Goal: Task Accomplishment & Management: Use online tool/utility

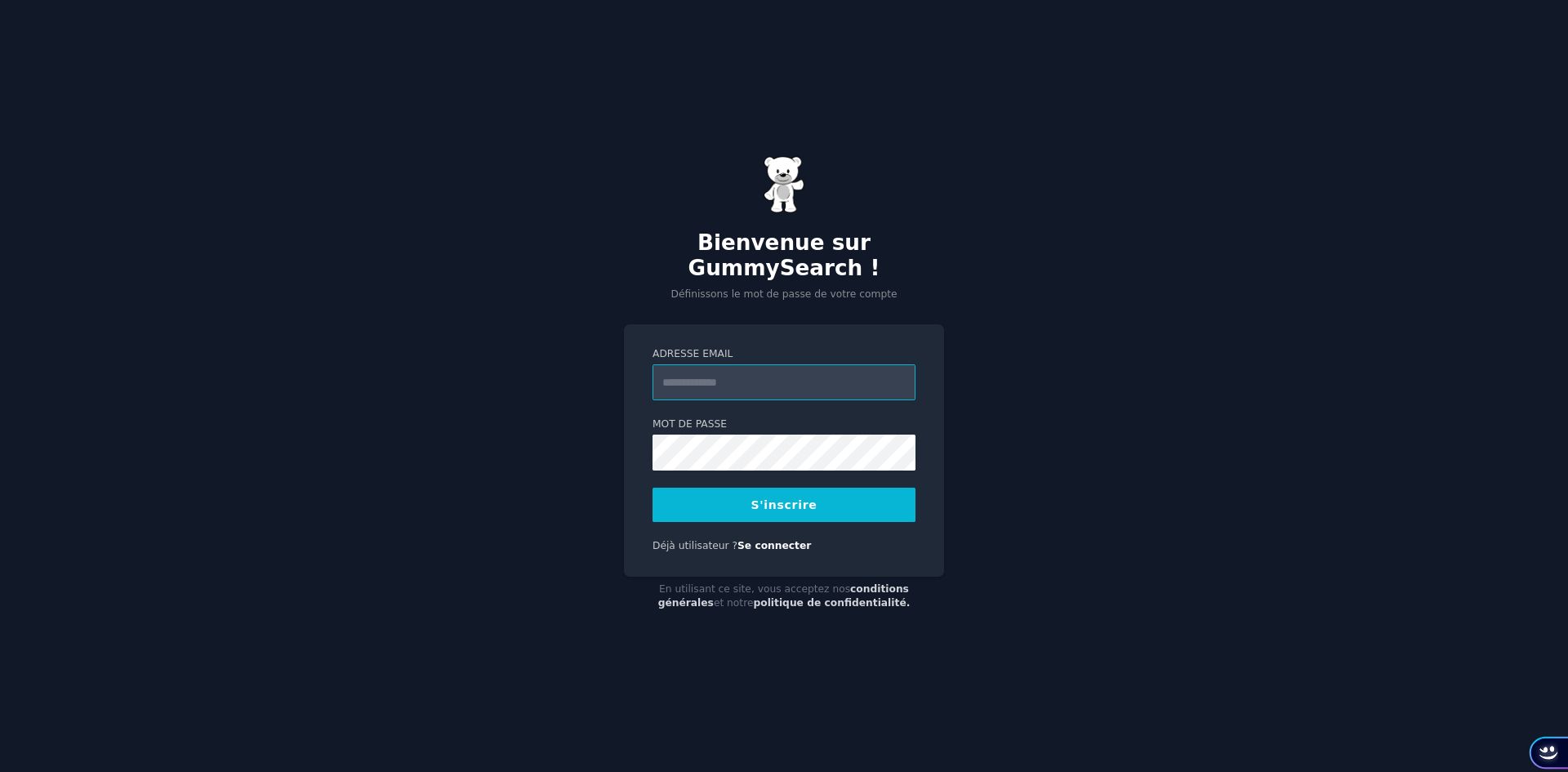
click at [777, 389] on input "Adresse email" at bounding box center [784, 383] width 263 height 36
type input "**********"
click at [777, 365] on div "**********" at bounding box center [784, 386] width 1568 height 772
click at [777, 504] on font "S'inscrire" at bounding box center [784, 504] width 66 height 13
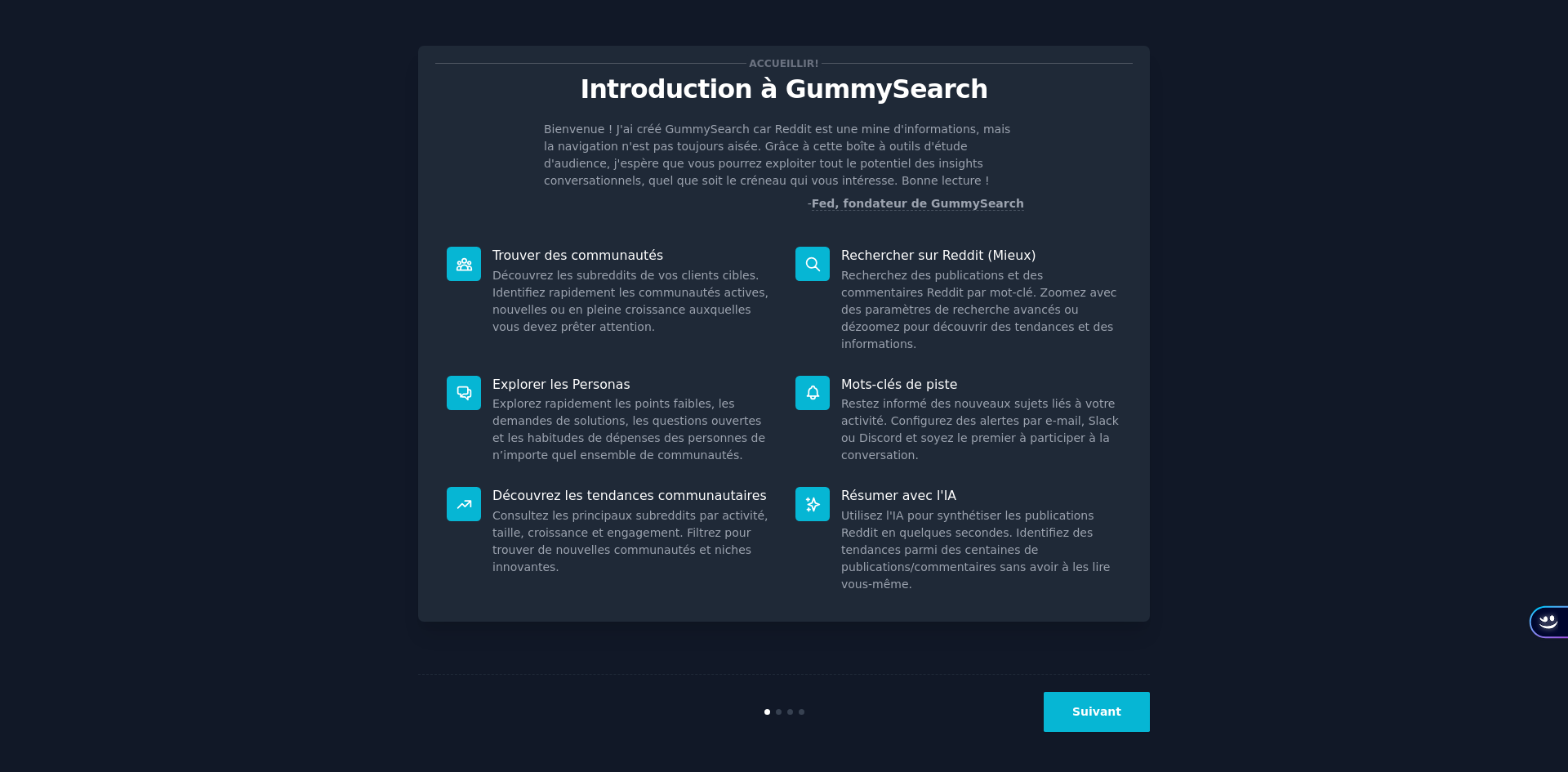
click at [1130, 711] on button "Suivant" at bounding box center [1097, 712] width 106 height 40
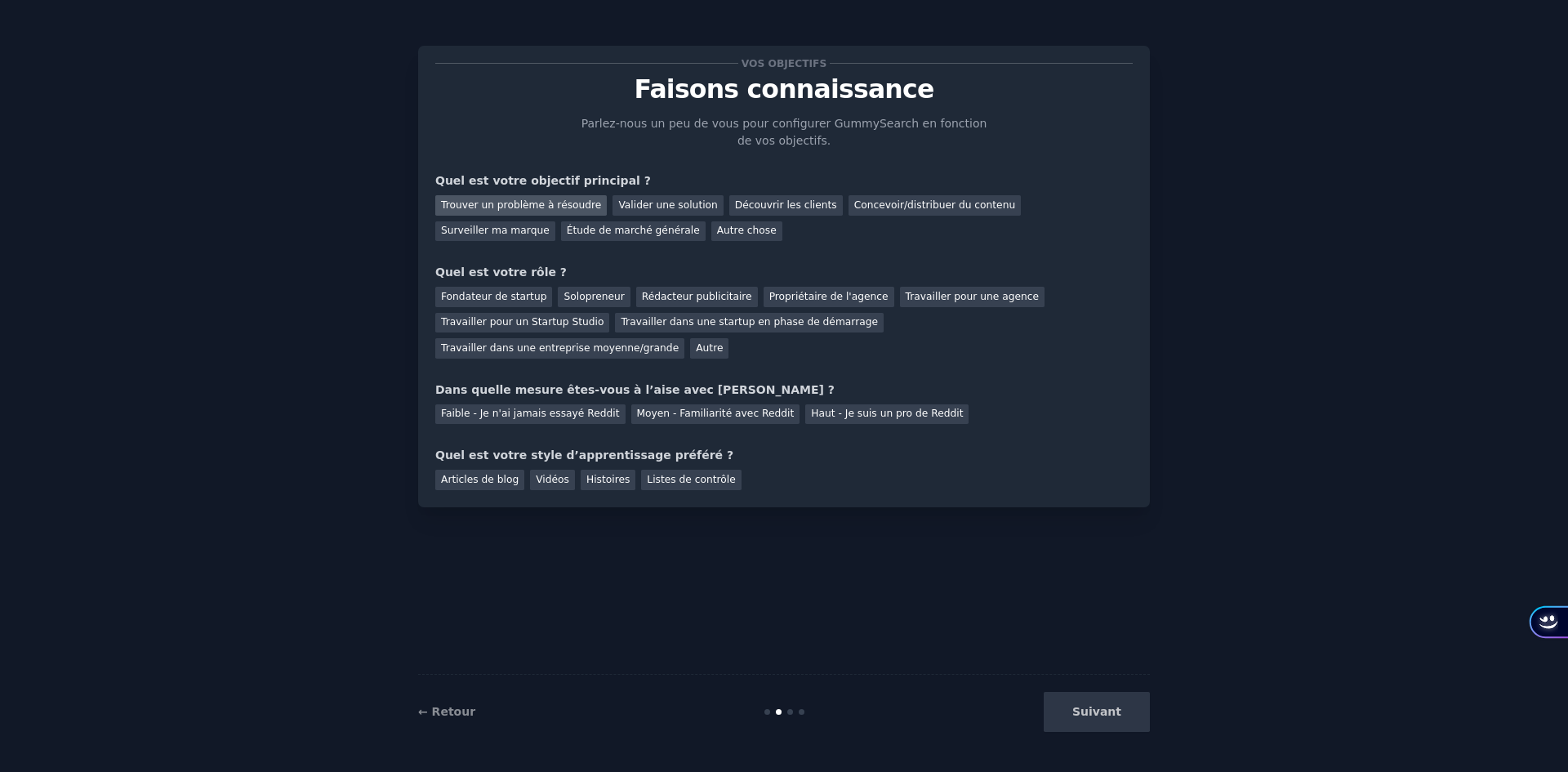
click at [536, 205] on font "Trouver un problème à résoudre" at bounding box center [521, 205] width 160 height 11
click at [654, 199] on font "Valider une solution" at bounding box center [668, 205] width 99 height 11
click at [766, 202] on font "Découvrir les clients" at bounding box center [785, 205] width 102 height 11
click at [864, 208] on font "Concevoir/distribuer du contenu" at bounding box center [935, 205] width 162 height 11
click at [569, 299] on font "Solopreneur" at bounding box center [594, 296] width 61 height 11
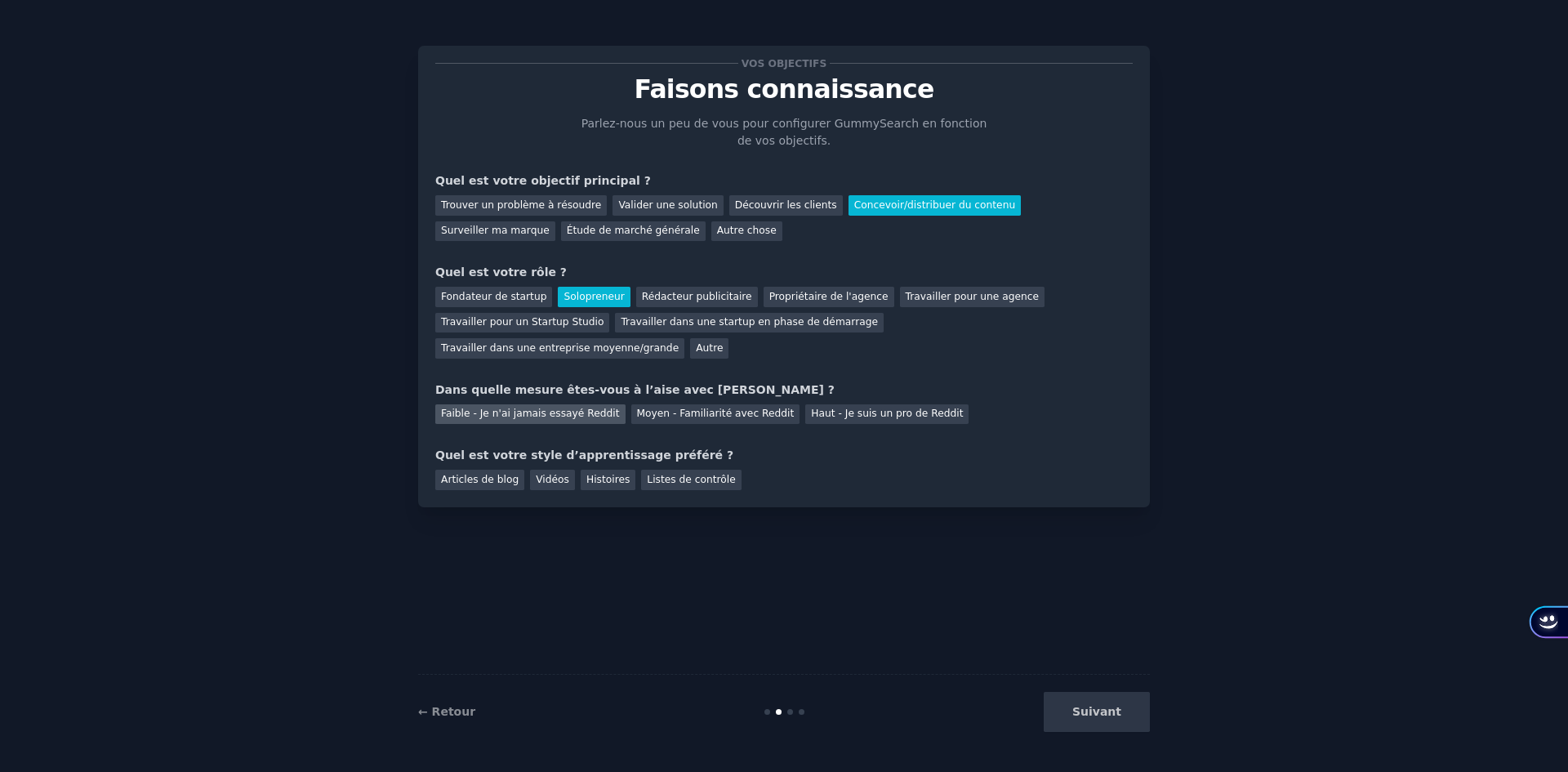
click at [555, 407] on font "Faible - Je n'ai jamais essayé Reddit" at bounding box center [530, 413] width 179 height 11
click at [535, 474] on font "Vidéos" at bounding box center [552, 479] width 33 height 11
click at [1122, 716] on button "Suivant" at bounding box center [1097, 712] width 106 height 40
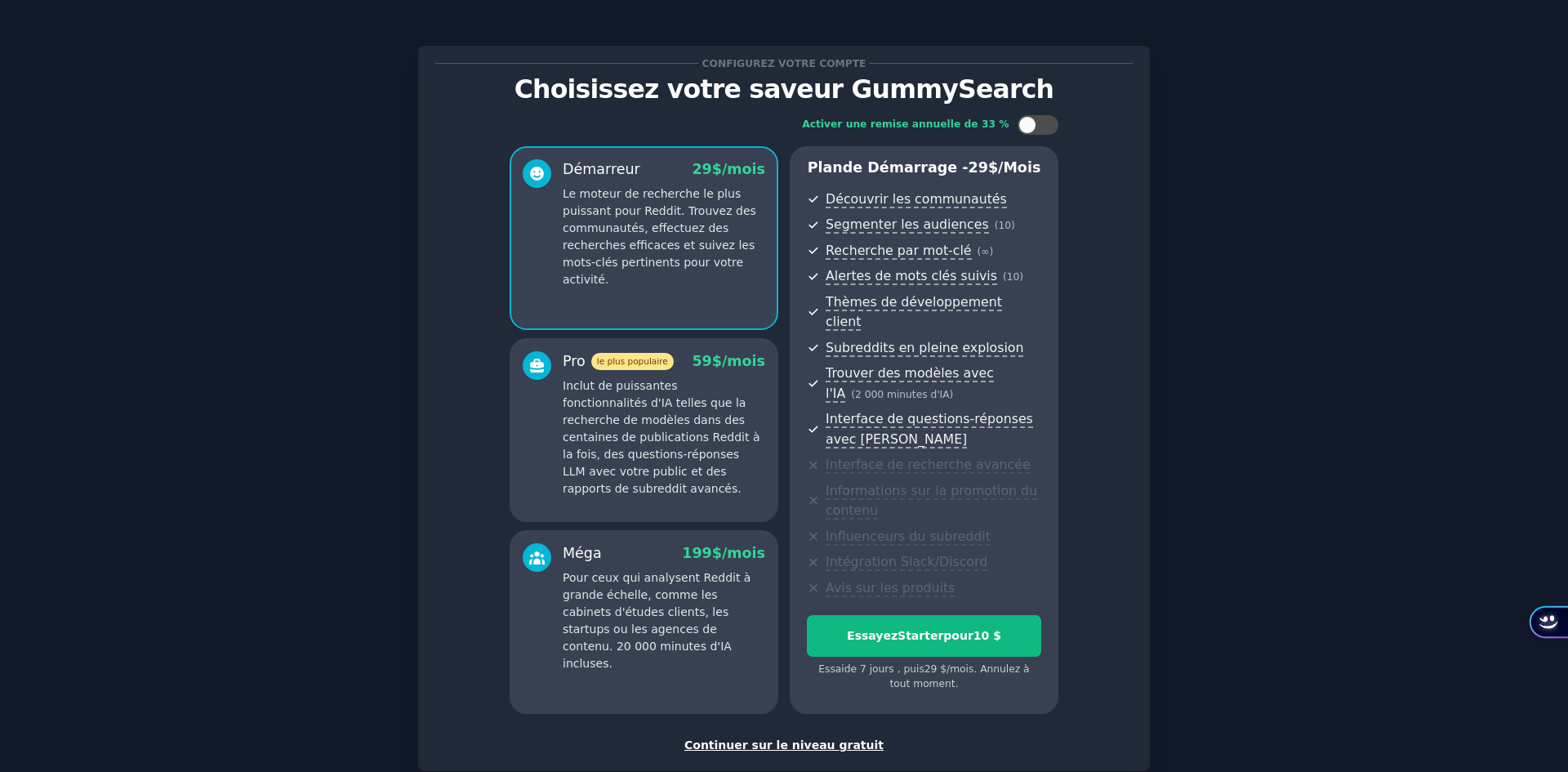
click at [802, 739] on font "Continuer sur le niveau gratuit" at bounding box center [784, 745] width 199 height 13
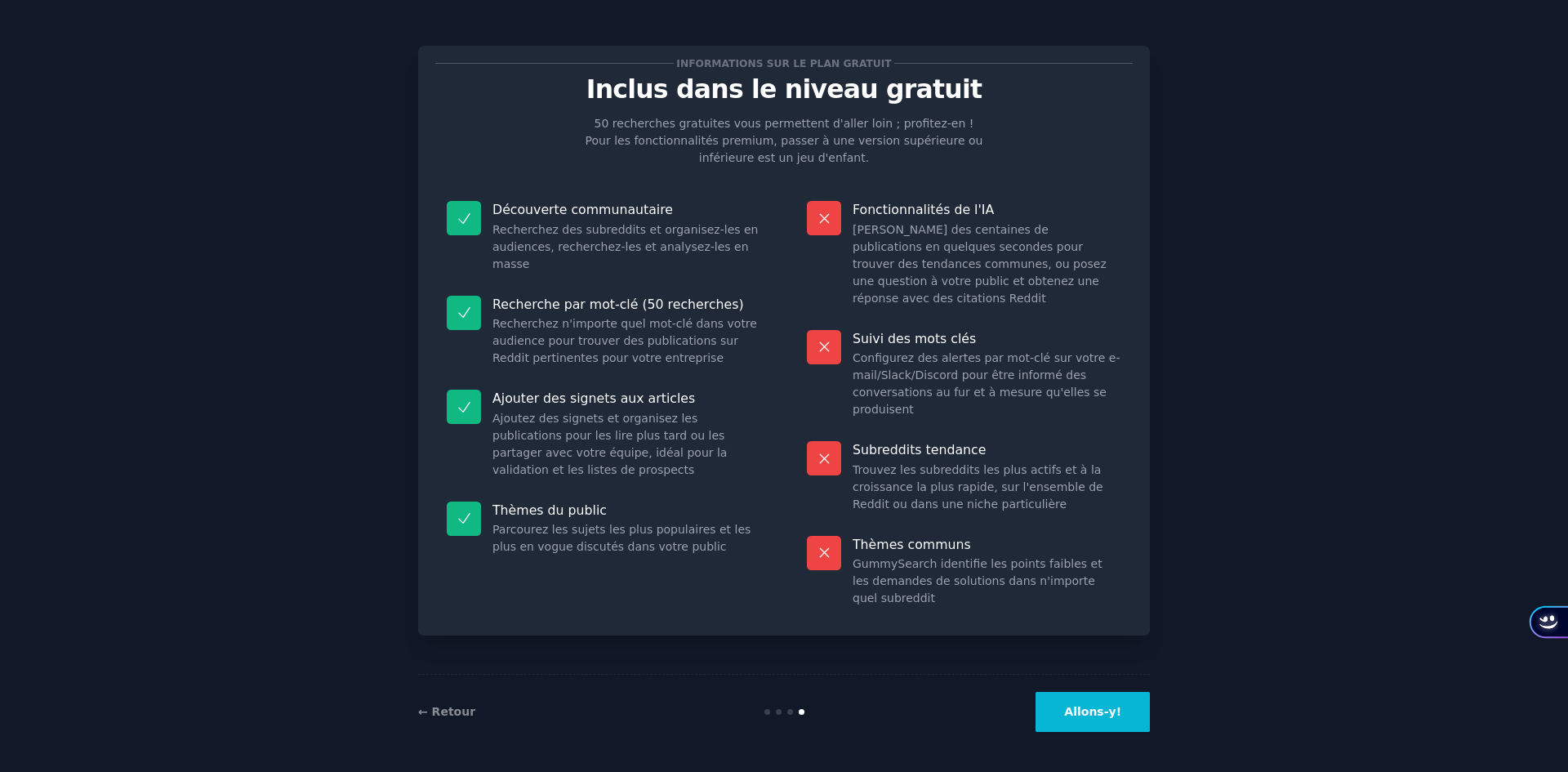
click at [1079, 708] on font "Allons-y!" at bounding box center [1092, 711] width 57 height 13
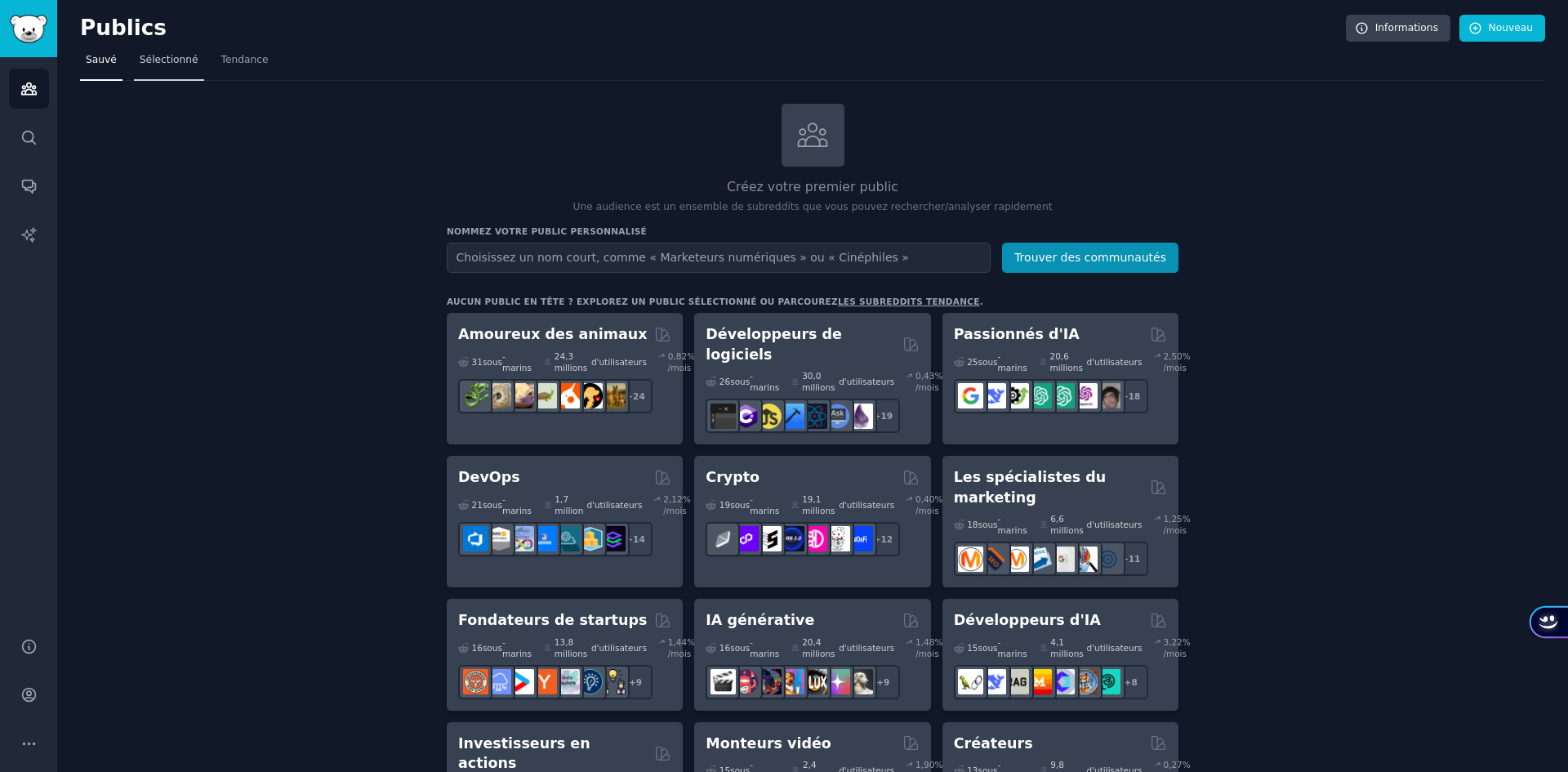
click at [185, 76] on link "Sélectionné" at bounding box center [169, 63] width 70 height 33
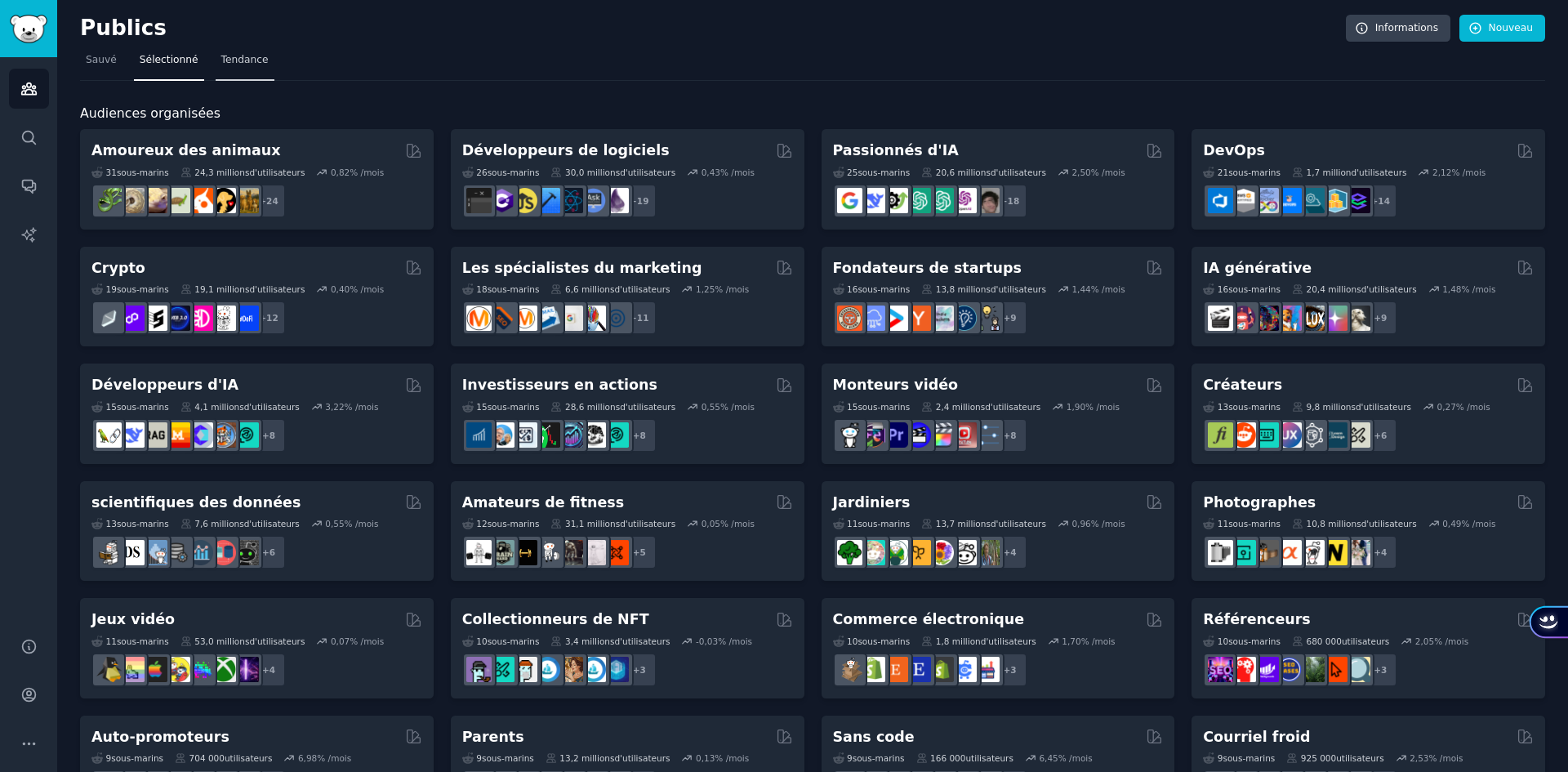
click at [252, 56] on font "Tendance" at bounding box center [245, 59] width 47 height 11
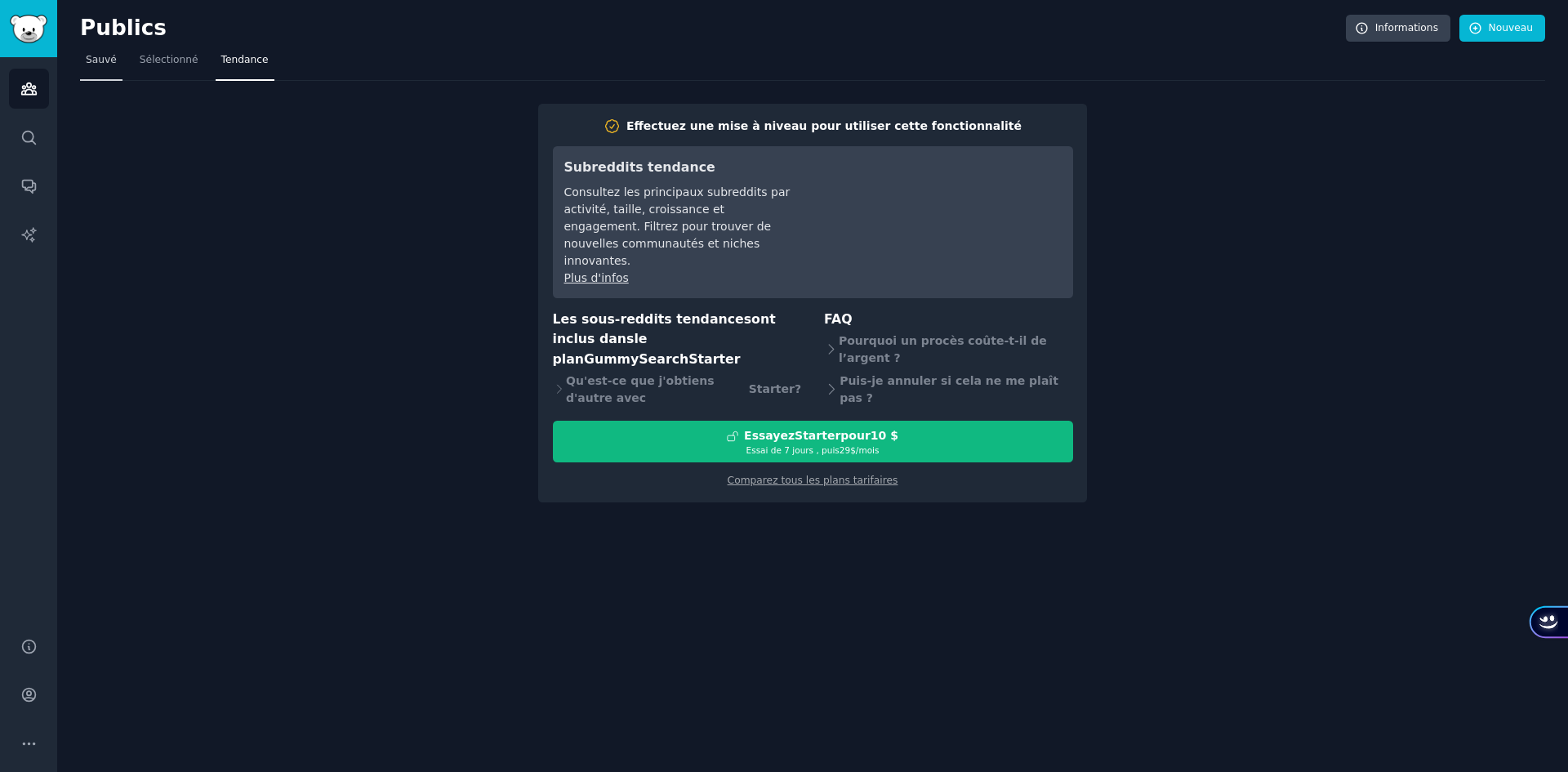
click at [115, 61] on link "Sauvé" at bounding box center [102, 63] width 43 height 33
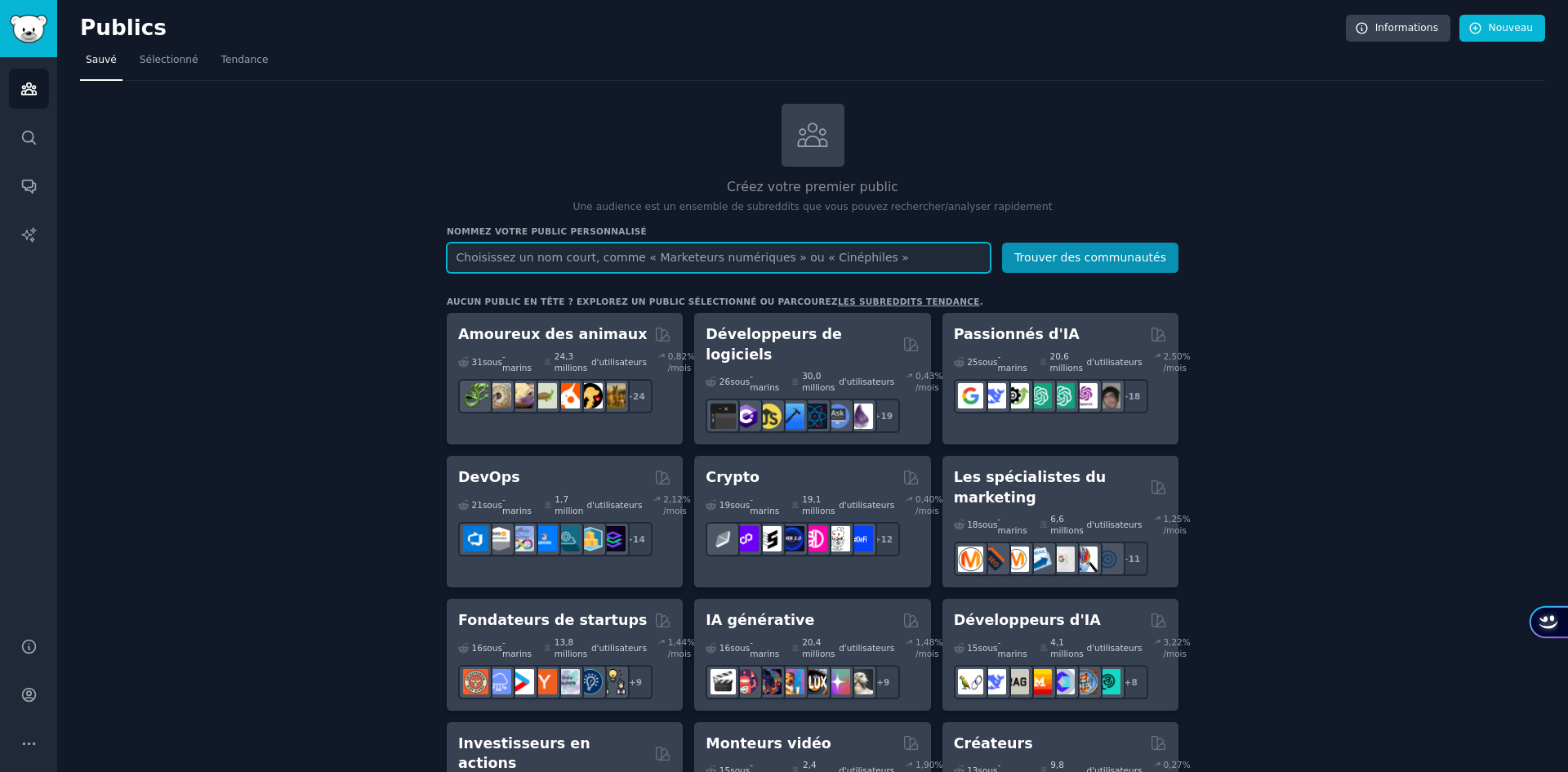
click at [670, 255] on input "text" at bounding box center [719, 258] width 544 height 30
paste input "r/careerguidance"
type input "r/careerguidance"
click at [1002, 243] on button "Trouver des communautés" at bounding box center [1090, 258] width 176 height 30
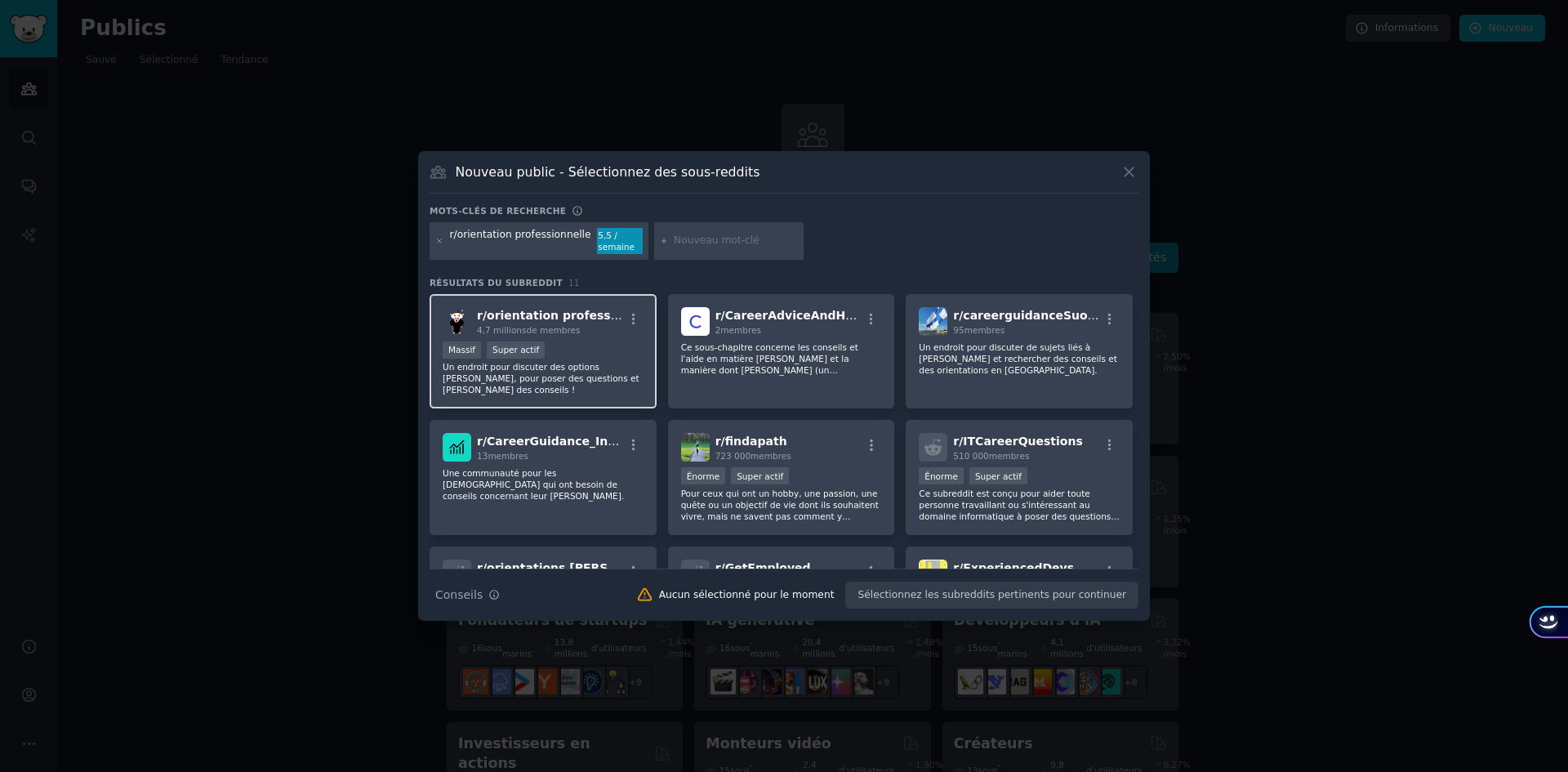
click at [599, 341] on div "Massif Super actif" at bounding box center [542, 352] width 201 height 21
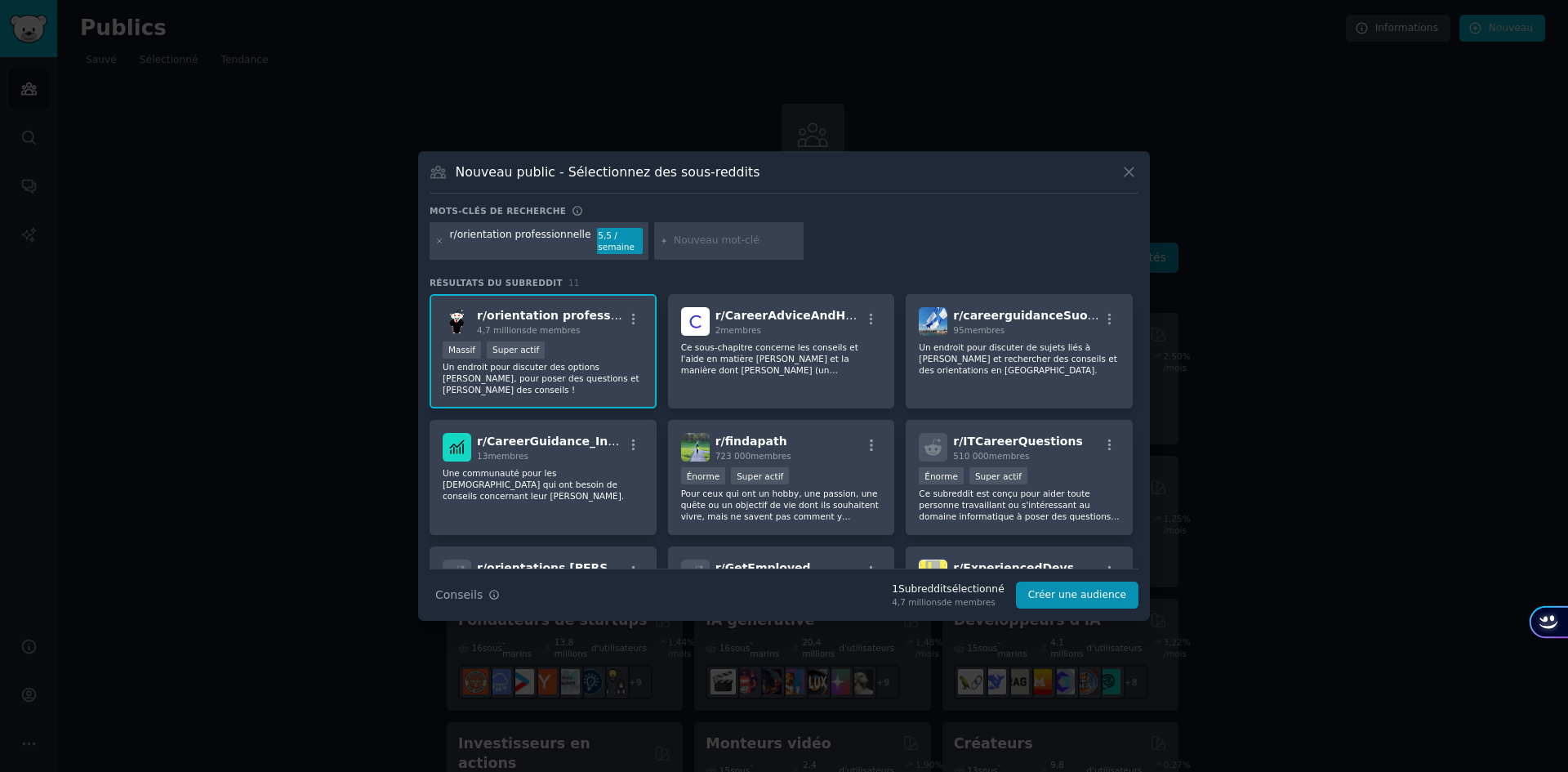
click at [571, 357] on div "Massif Super actif" at bounding box center [542, 352] width 201 height 21
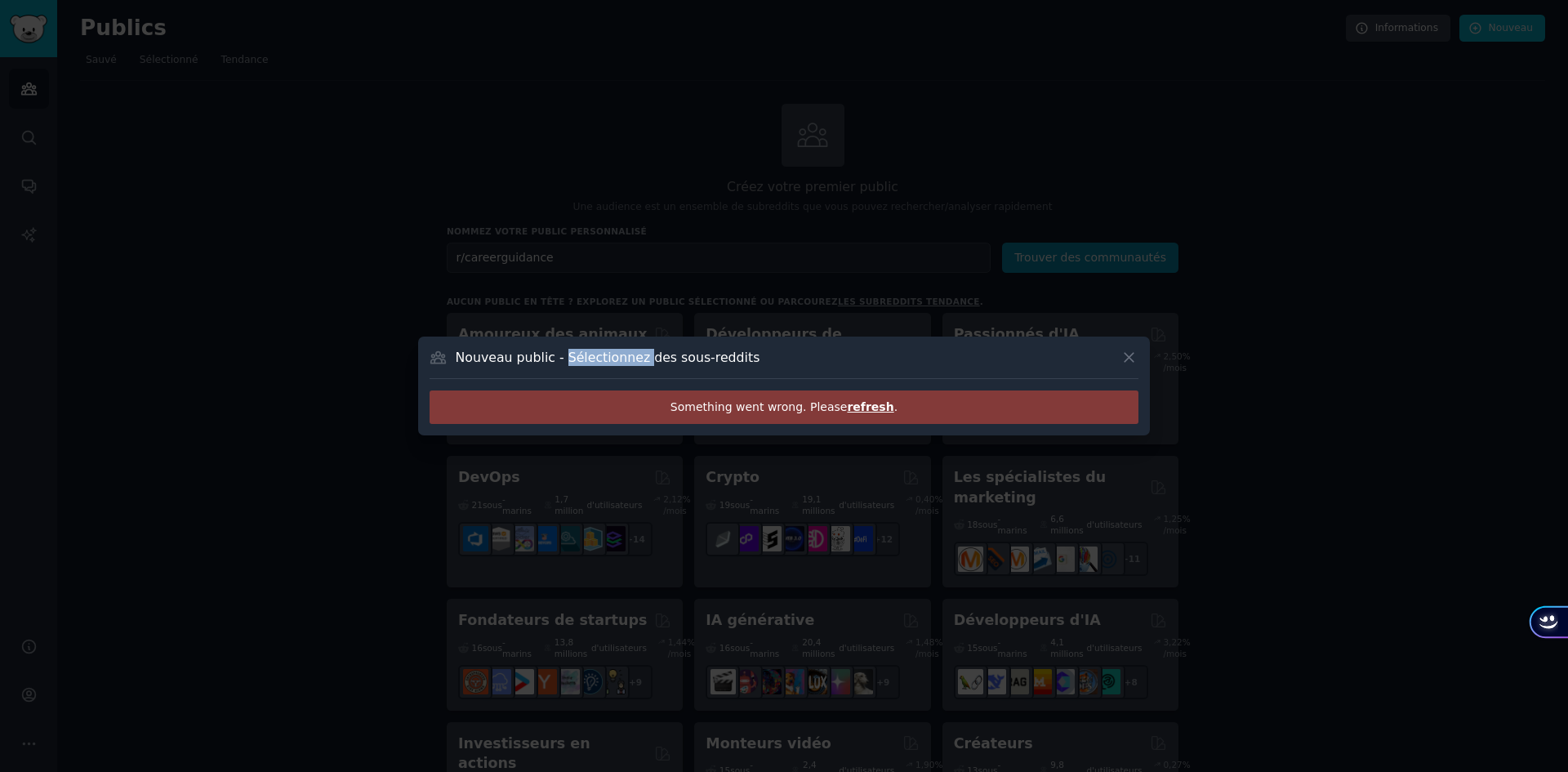
click at [571, 357] on font "Nouveau public - Sélectionnez des sous-reddits" at bounding box center [608, 358] width 305 height 15
click at [269, 336] on div at bounding box center [784, 386] width 1568 height 772
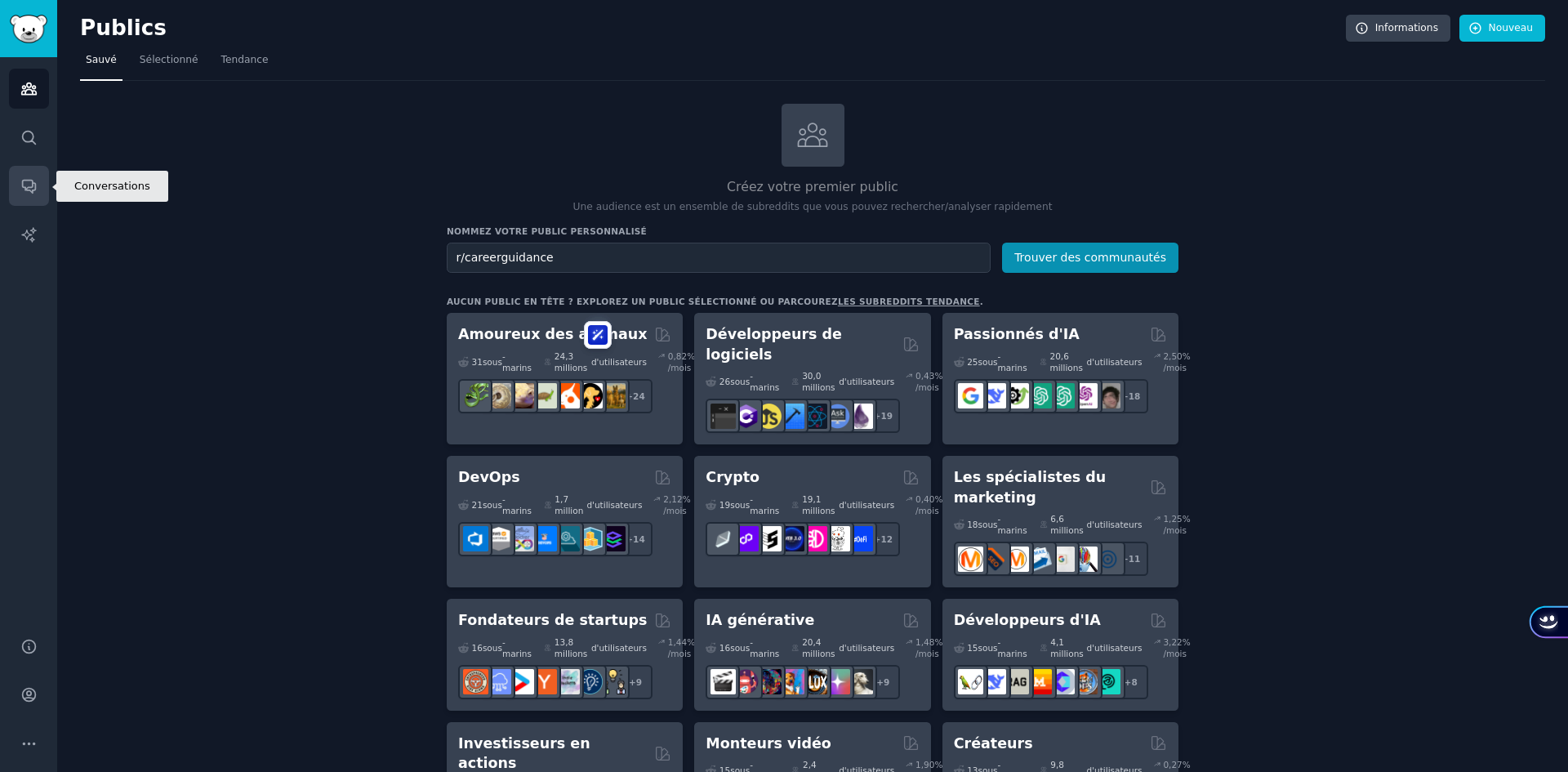
click at [22, 181] on icon "Barre latérale" at bounding box center [28, 187] width 13 height 13
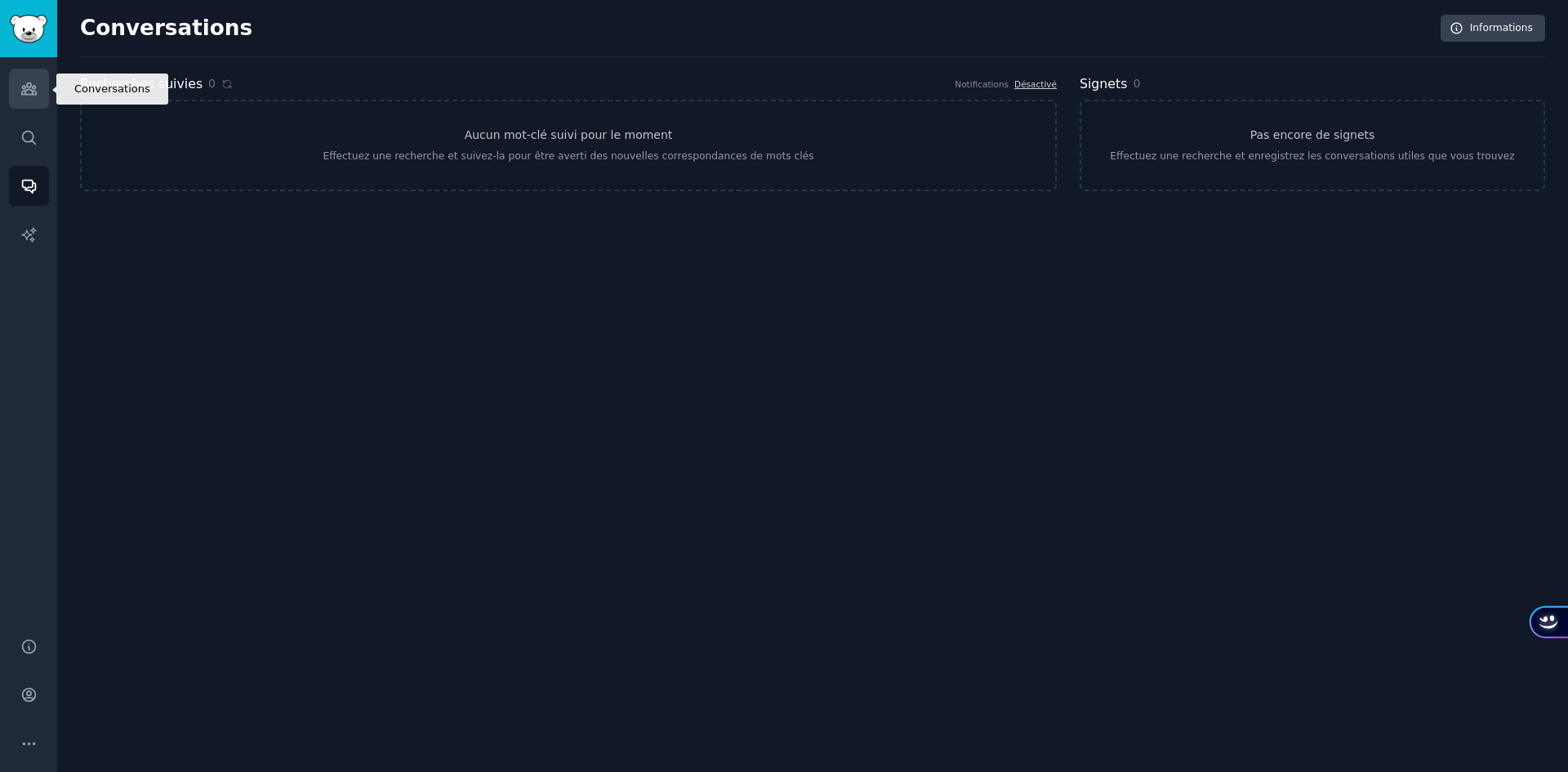
click at [29, 92] on icon "Barre latérale" at bounding box center [29, 89] width 17 height 17
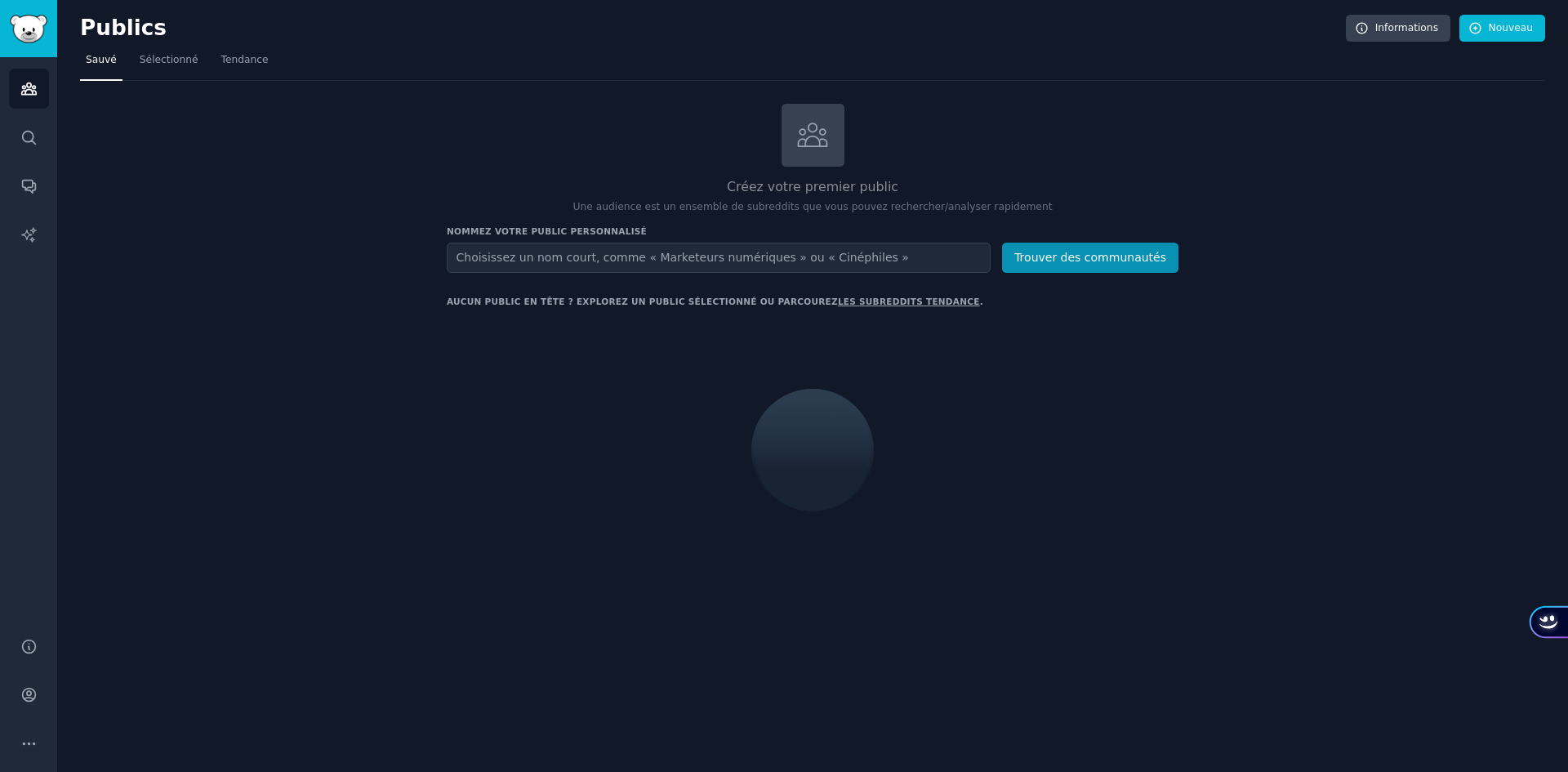
click at [620, 256] on input "text" at bounding box center [719, 258] width 544 height 30
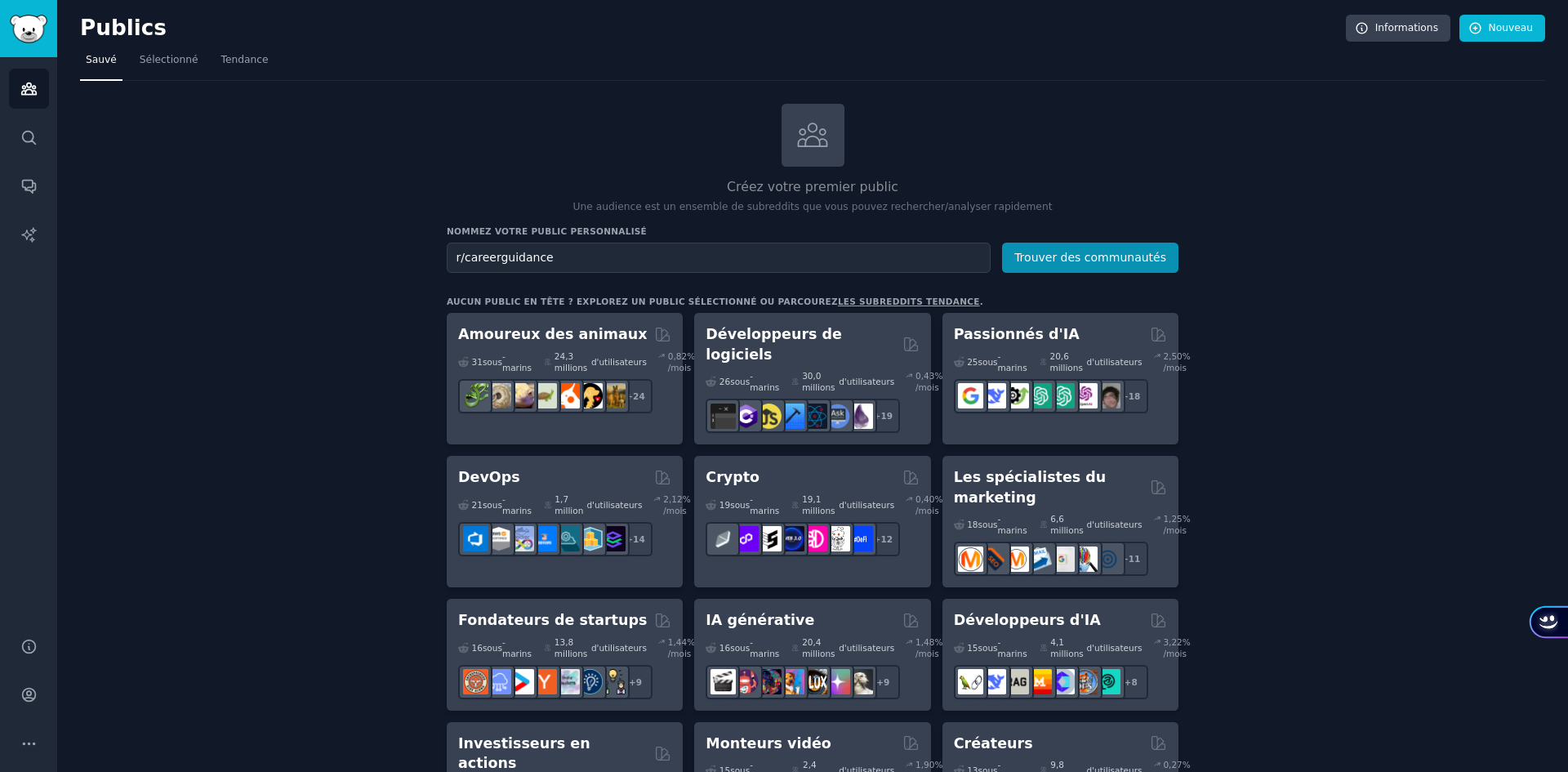
click at [1002, 243] on button "Trouver des communautés" at bounding box center [1090, 258] width 176 height 30
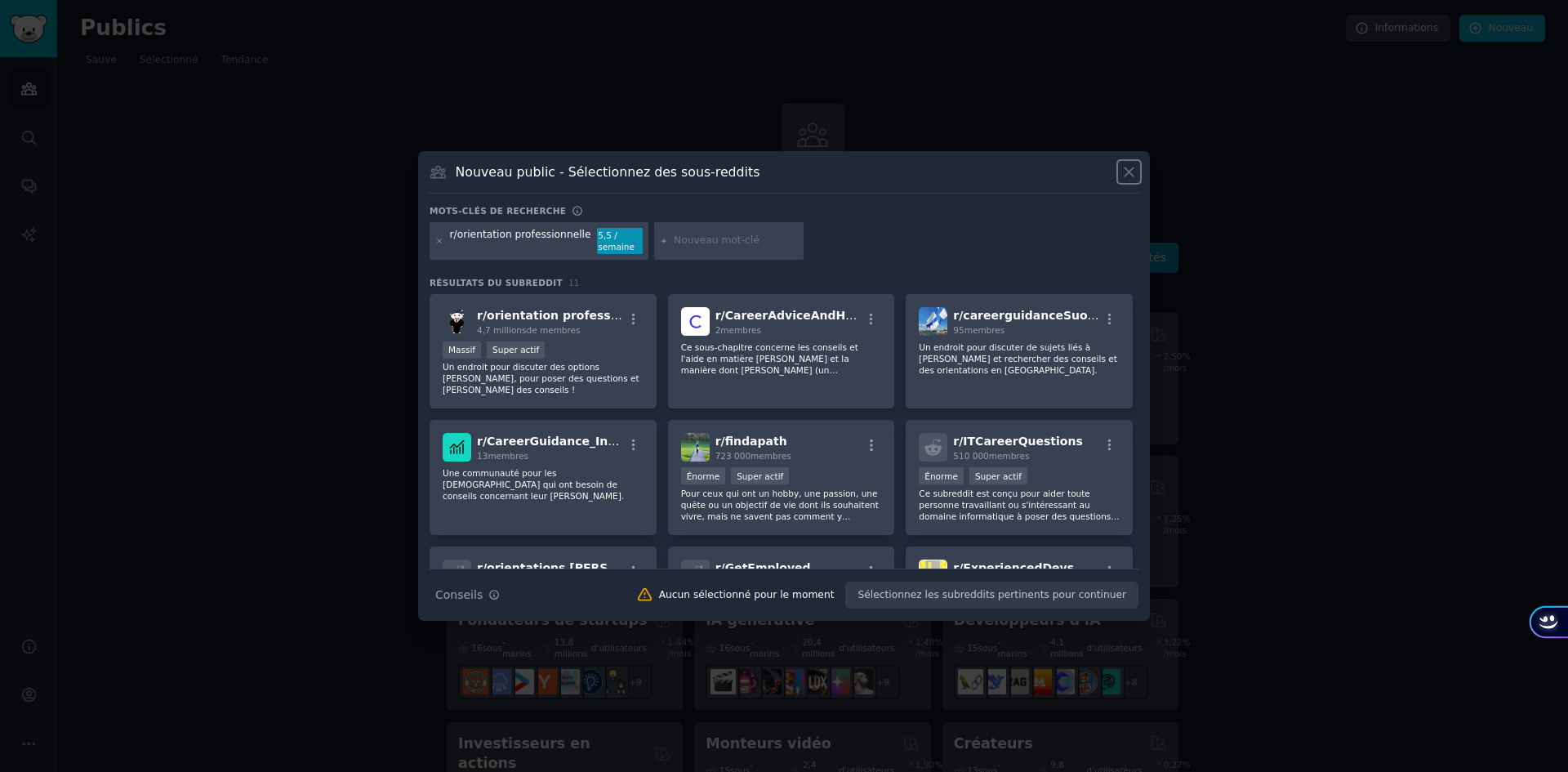
click at [1125, 169] on icon at bounding box center [1129, 173] width 9 height 9
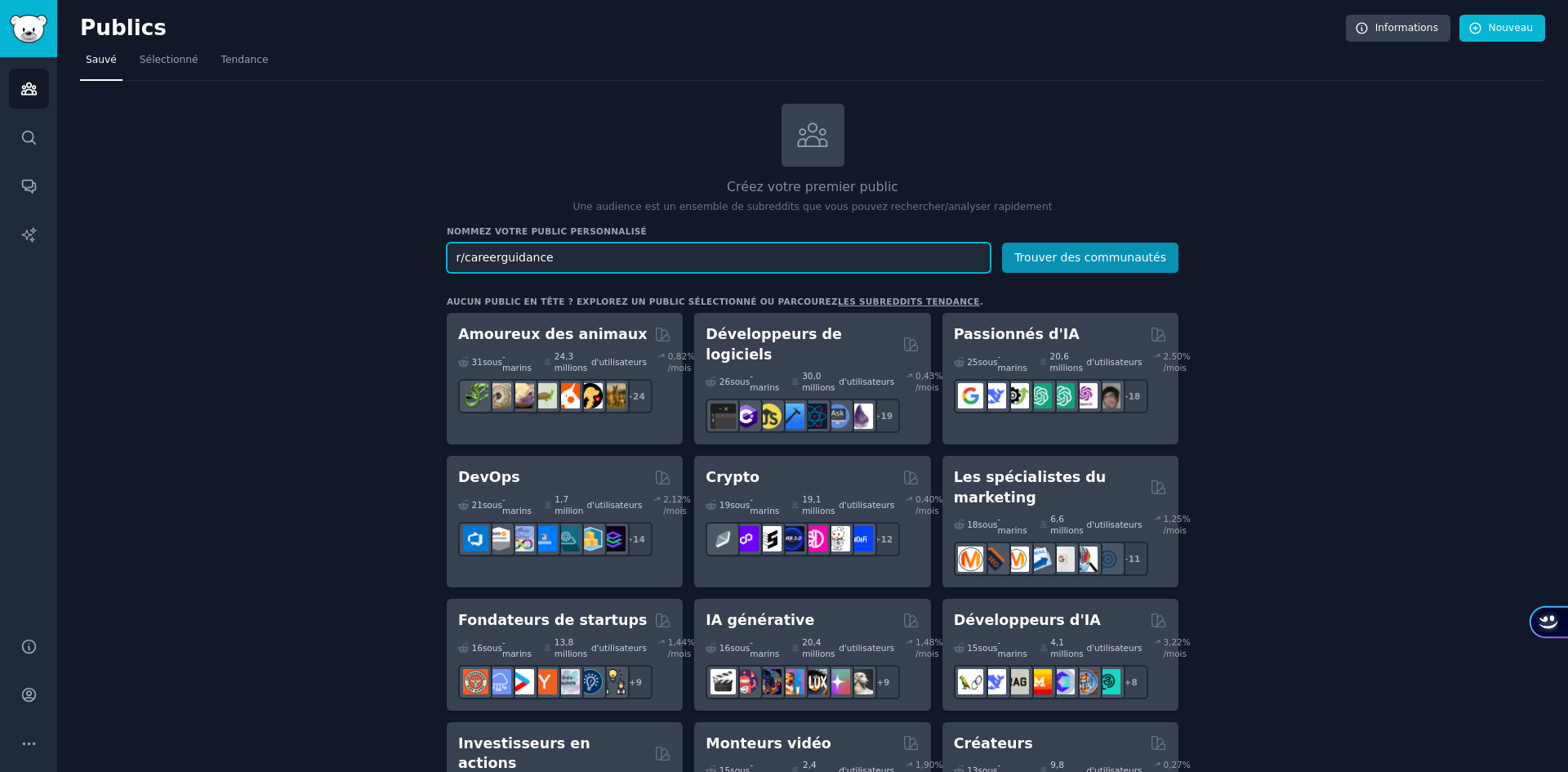
drag, startPoint x: 740, startPoint y: 266, endPoint x: 319, endPoint y: 257, distance: 421.1
paste input "findapath"
type input "r/findapath"
click at [1002, 243] on button "Trouver des communautés" at bounding box center [1090, 258] width 176 height 30
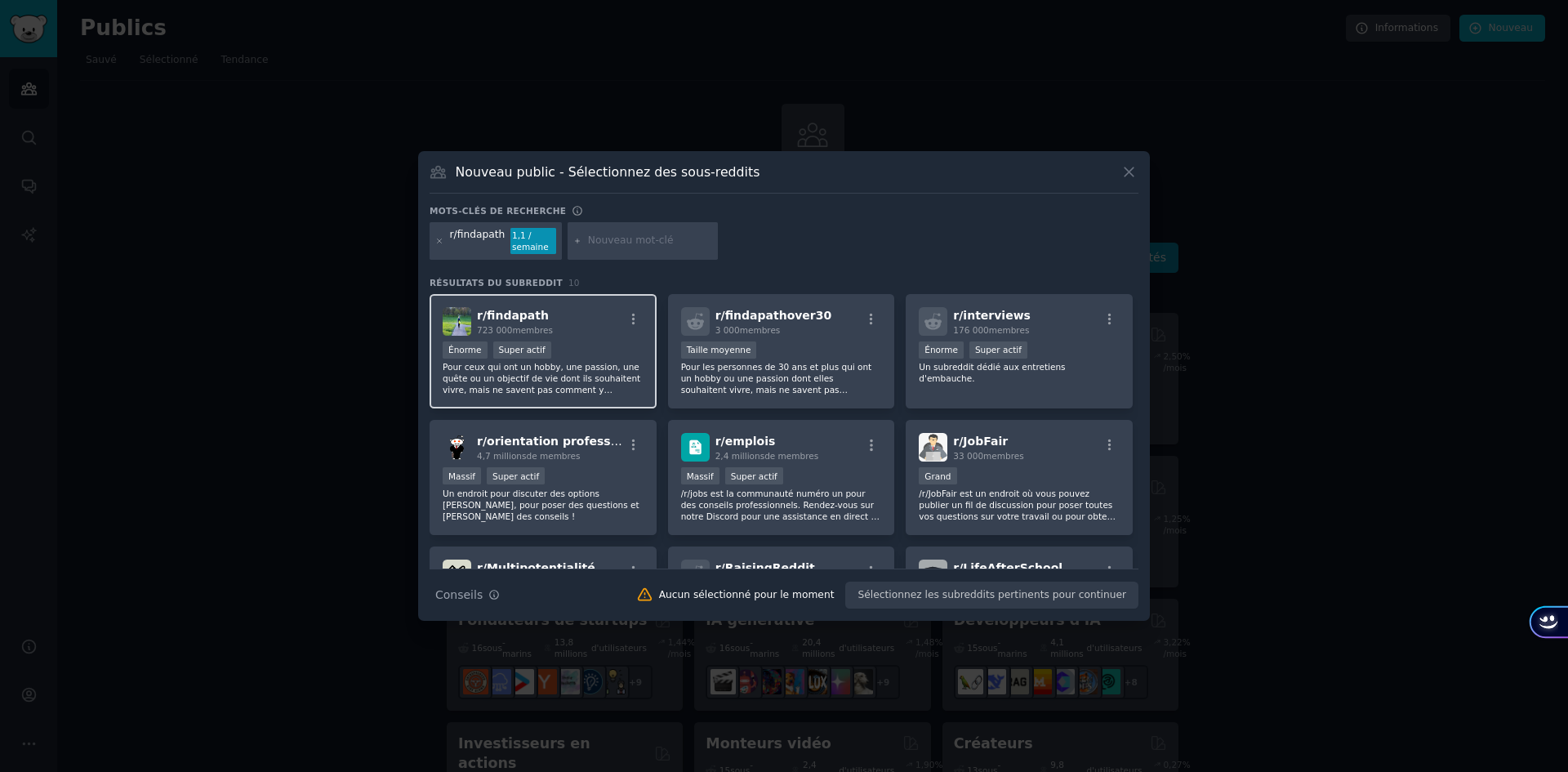
click at [600, 386] on font "Pour ceux qui ont un hobby, une passion, une quête ou un objectif de vie dont i…" at bounding box center [541, 419] width 199 height 113
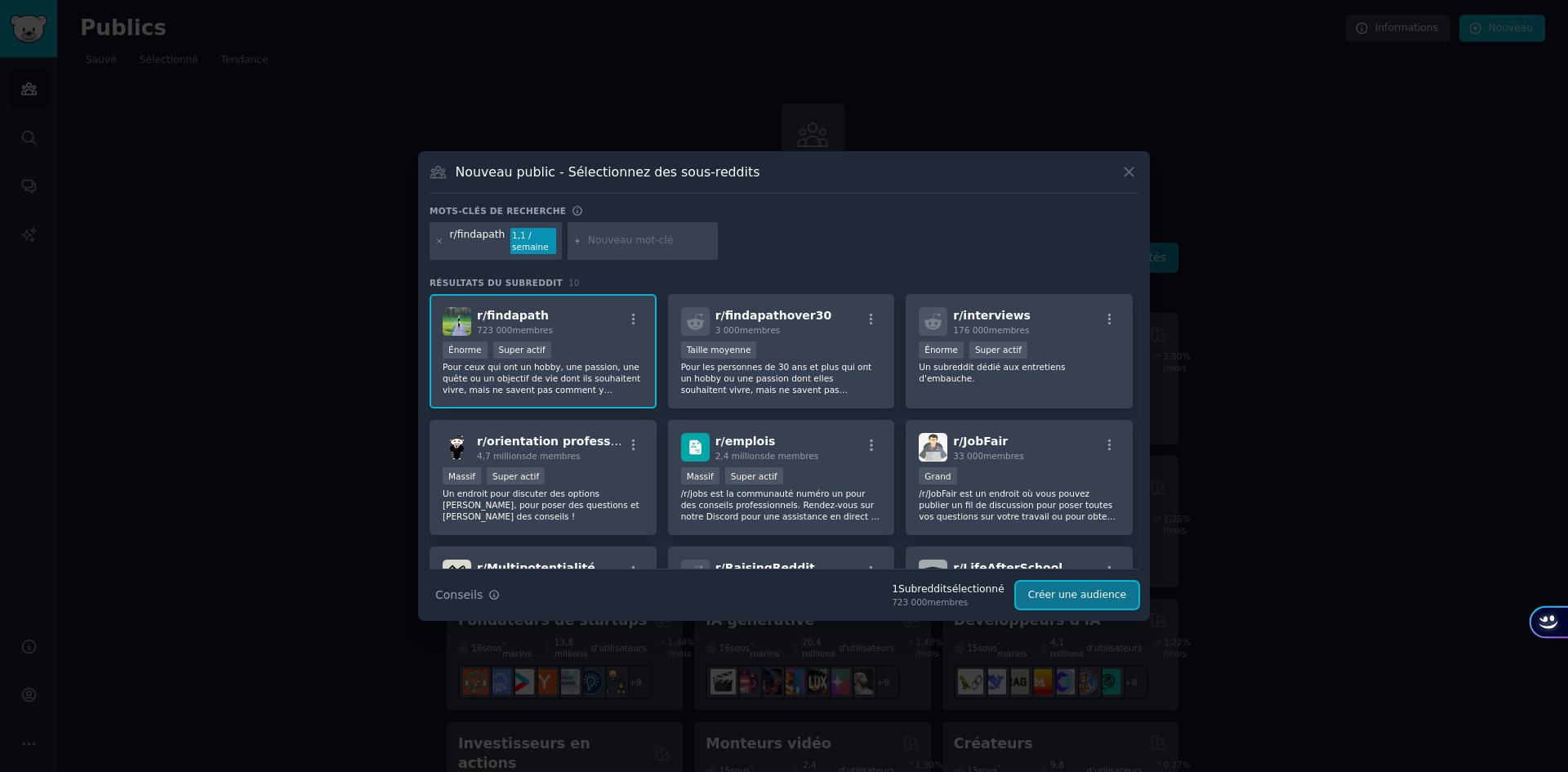
click at [1116, 597] on font "Créer une audience" at bounding box center [1077, 594] width 98 height 11
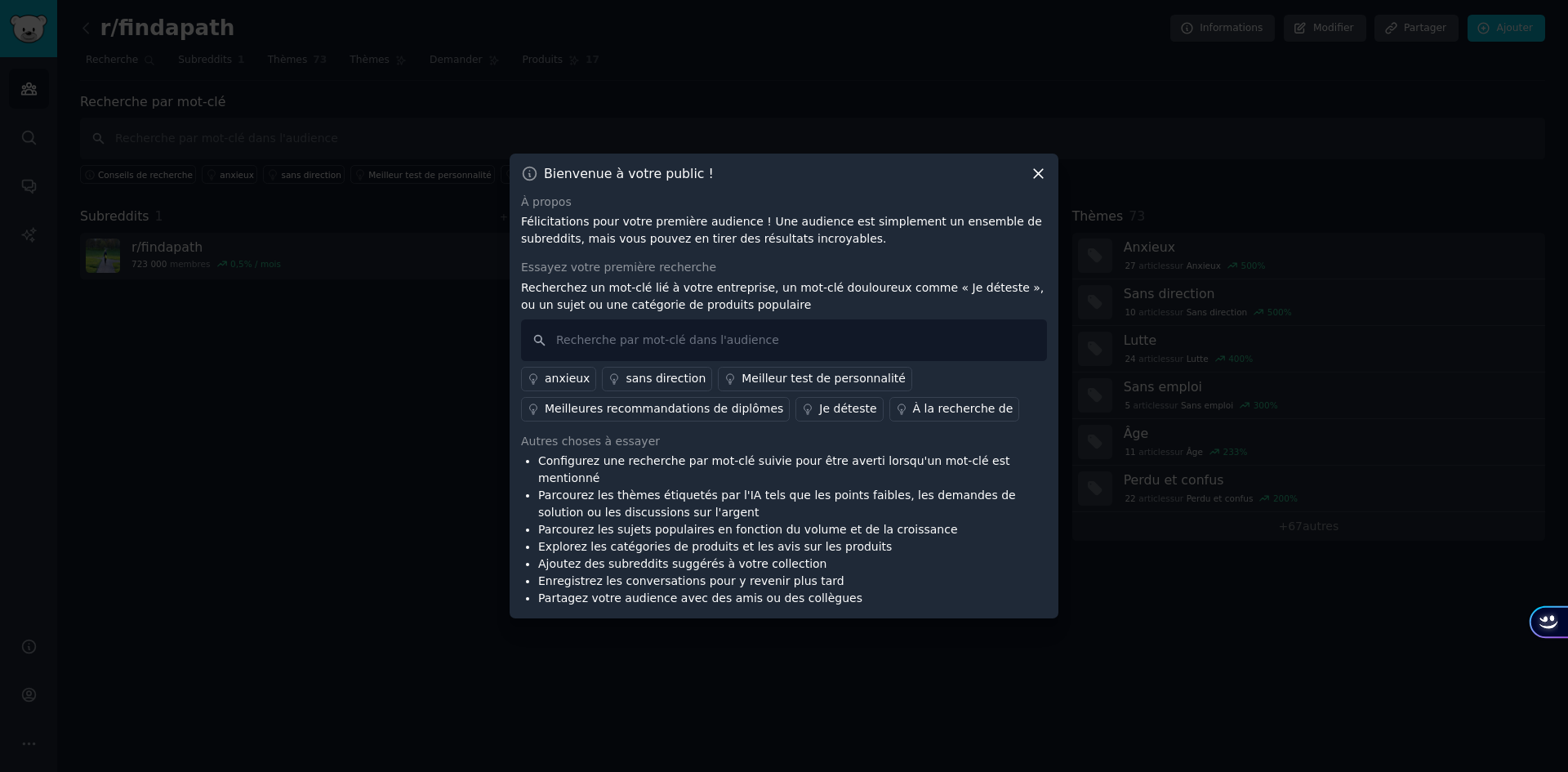
click at [1042, 181] on icon at bounding box center [1038, 174] width 17 height 17
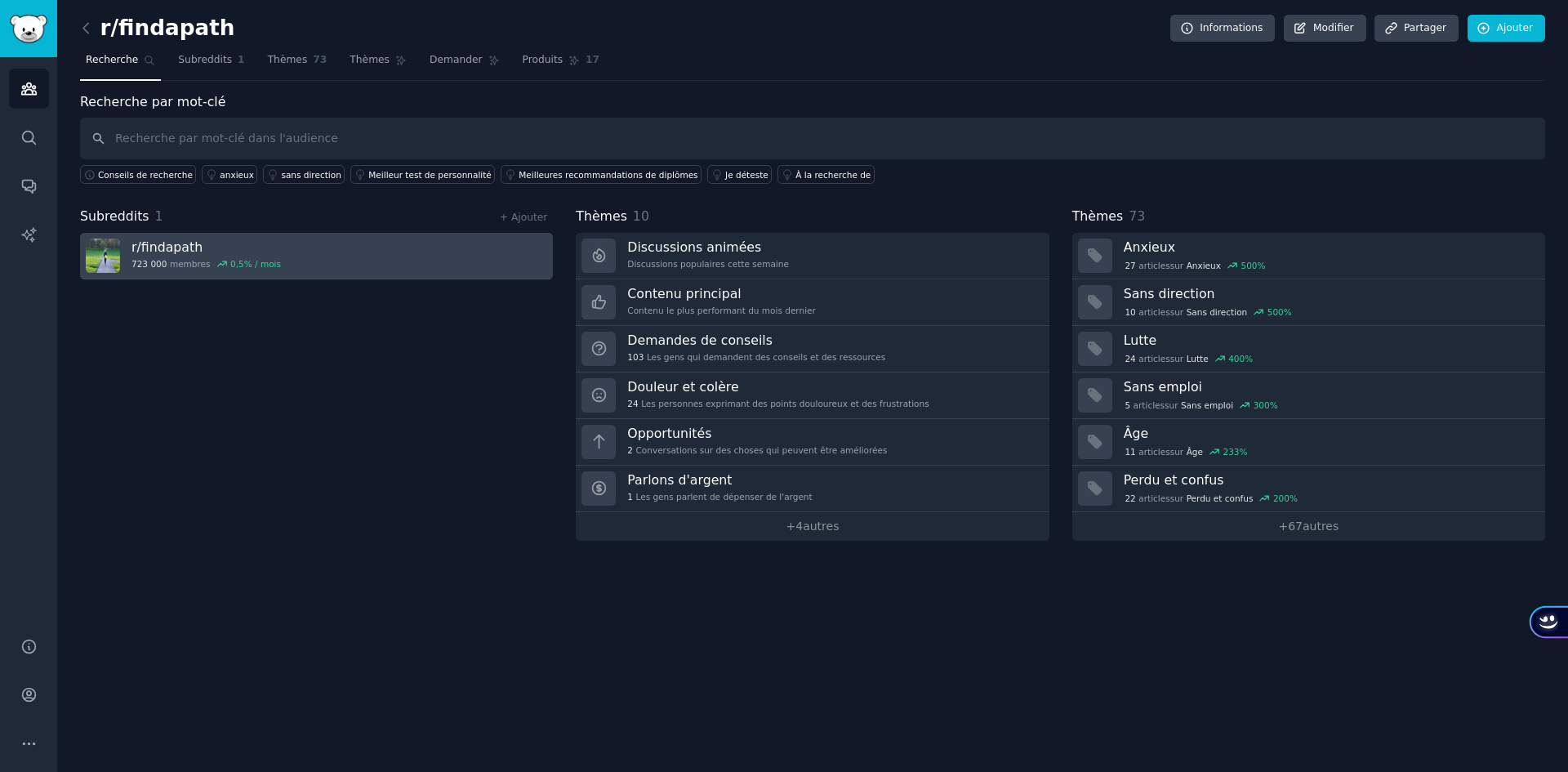
click at [359, 259] on link "r/ findapath 723 000 membres 0,5 % / mois" at bounding box center [317, 256] width 473 height 46
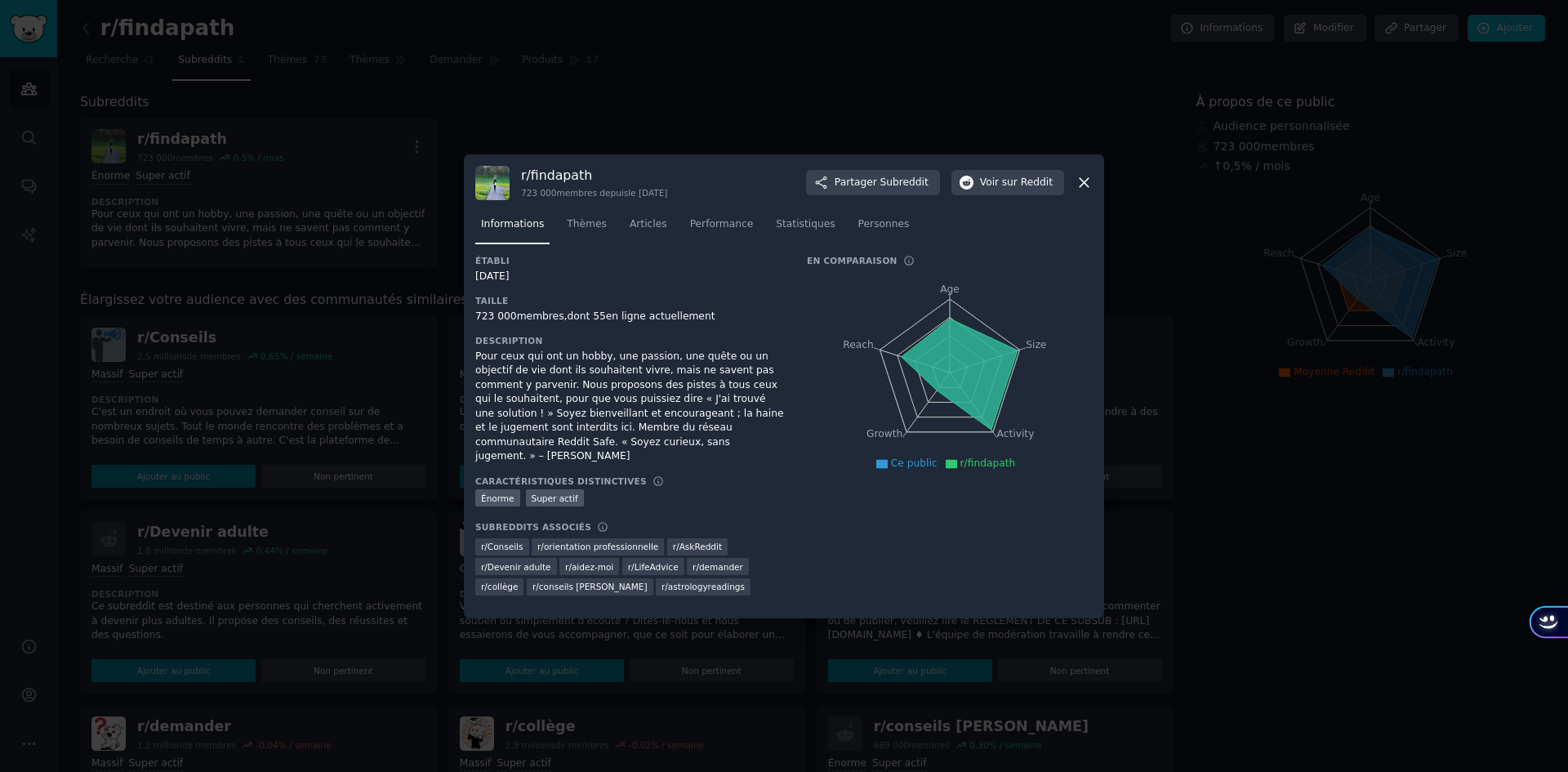
click at [1093, 188] on div "r/ findapath 723 000 membres depuis le 26/03/2013 Partager Subreddit Voir sur R…" at bounding box center [784, 386] width 641 height 464
click at [1075, 188] on icon at bounding box center [1084, 182] width 17 height 17
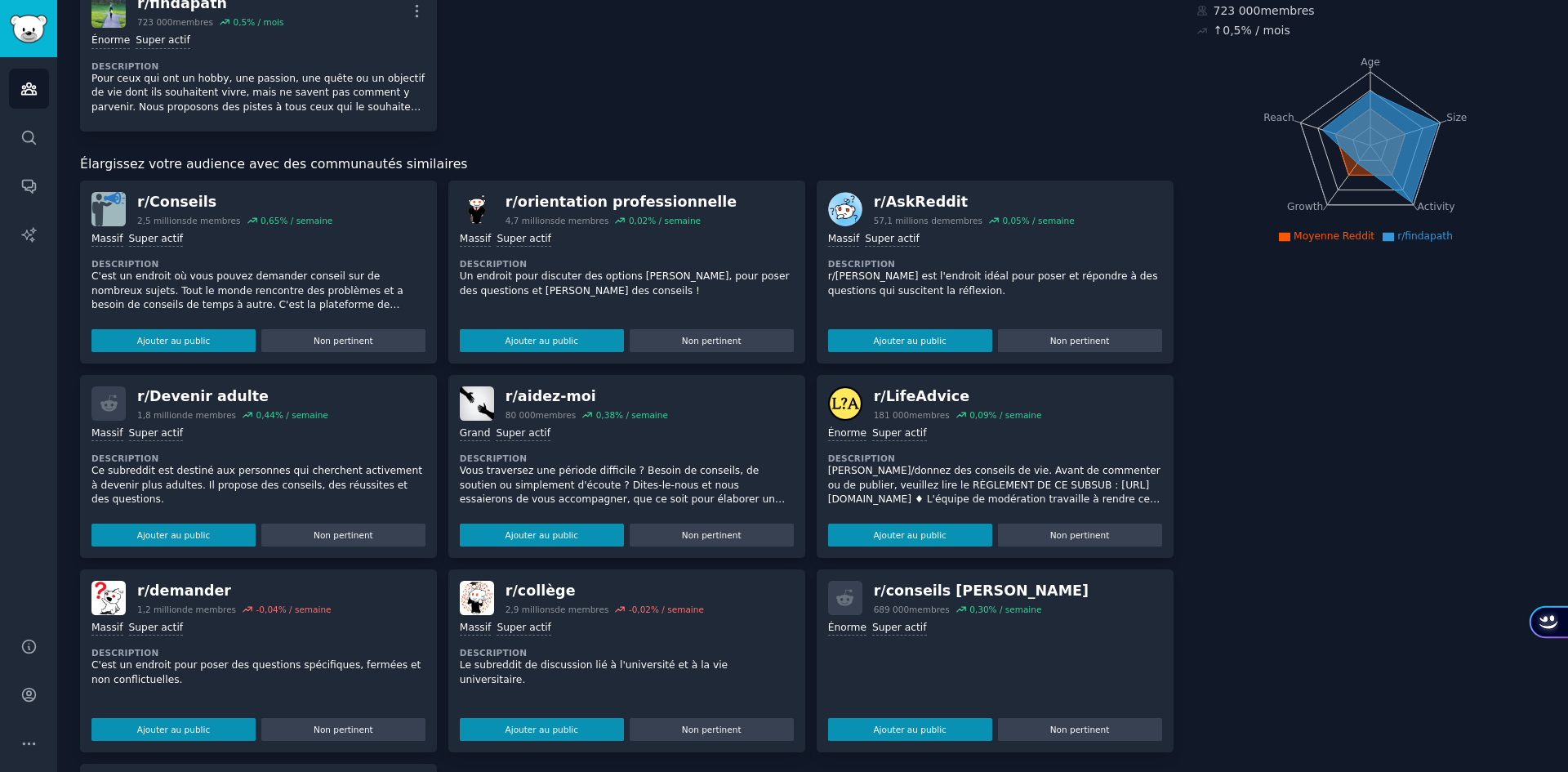
scroll to position [334, 0]
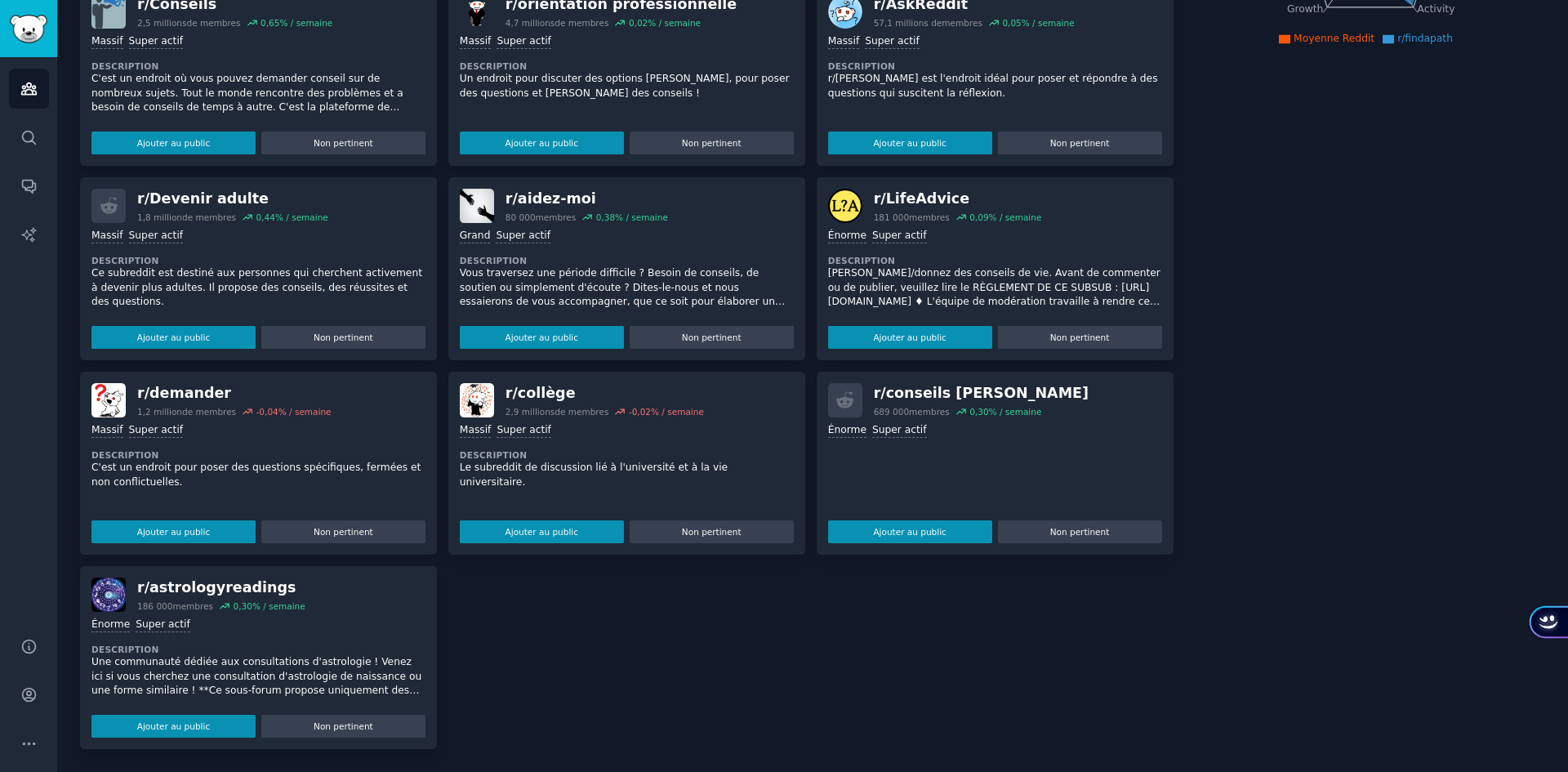
click at [897, 441] on div "Énorme Super actif Ajouter au public Non pertinent" at bounding box center [995, 480] width 334 height 126
click at [892, 533] on font "Ajouter au public" at bounding box center [909, 531] width 73 height 9
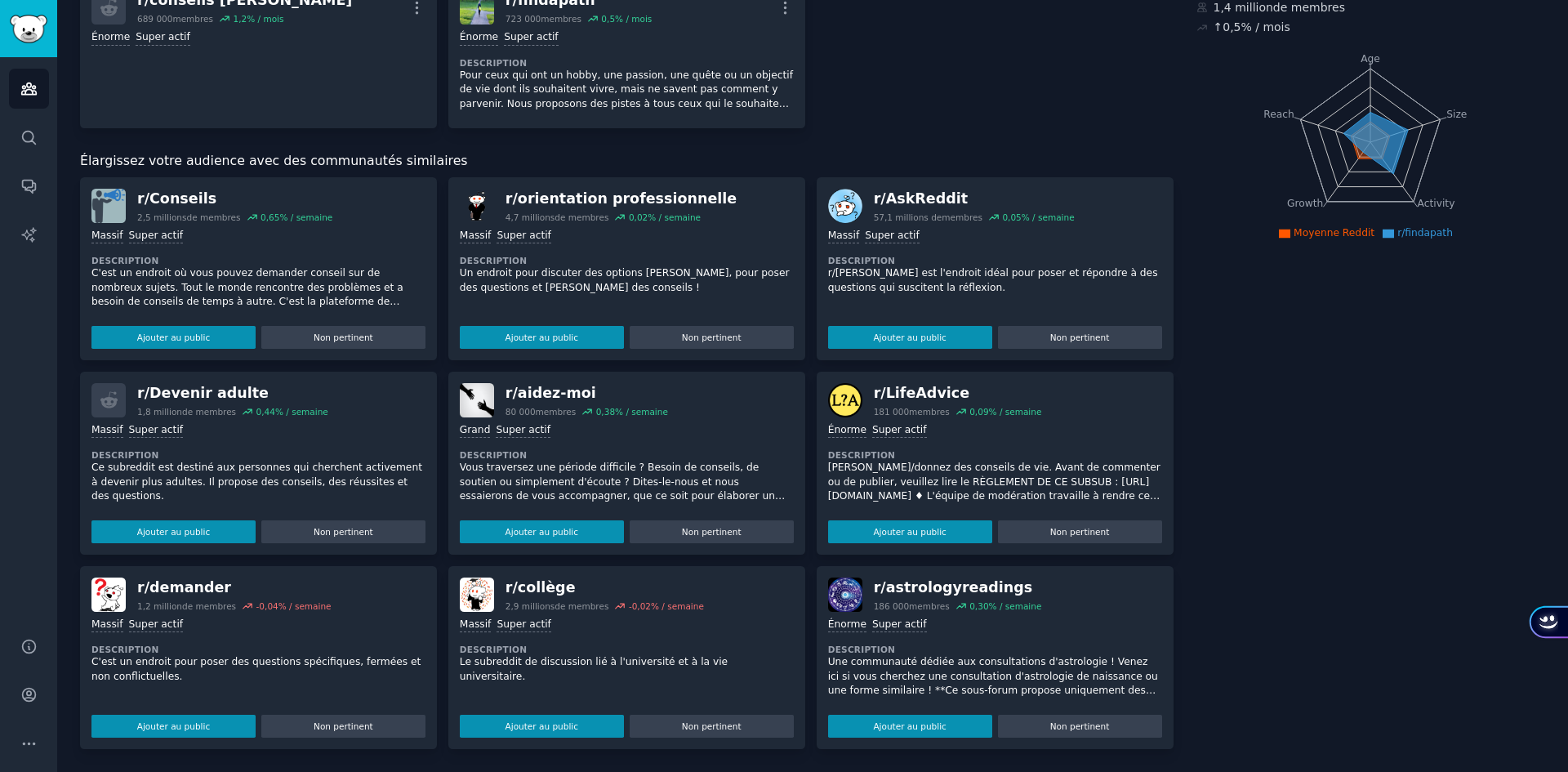
scroll to position [0, 0]
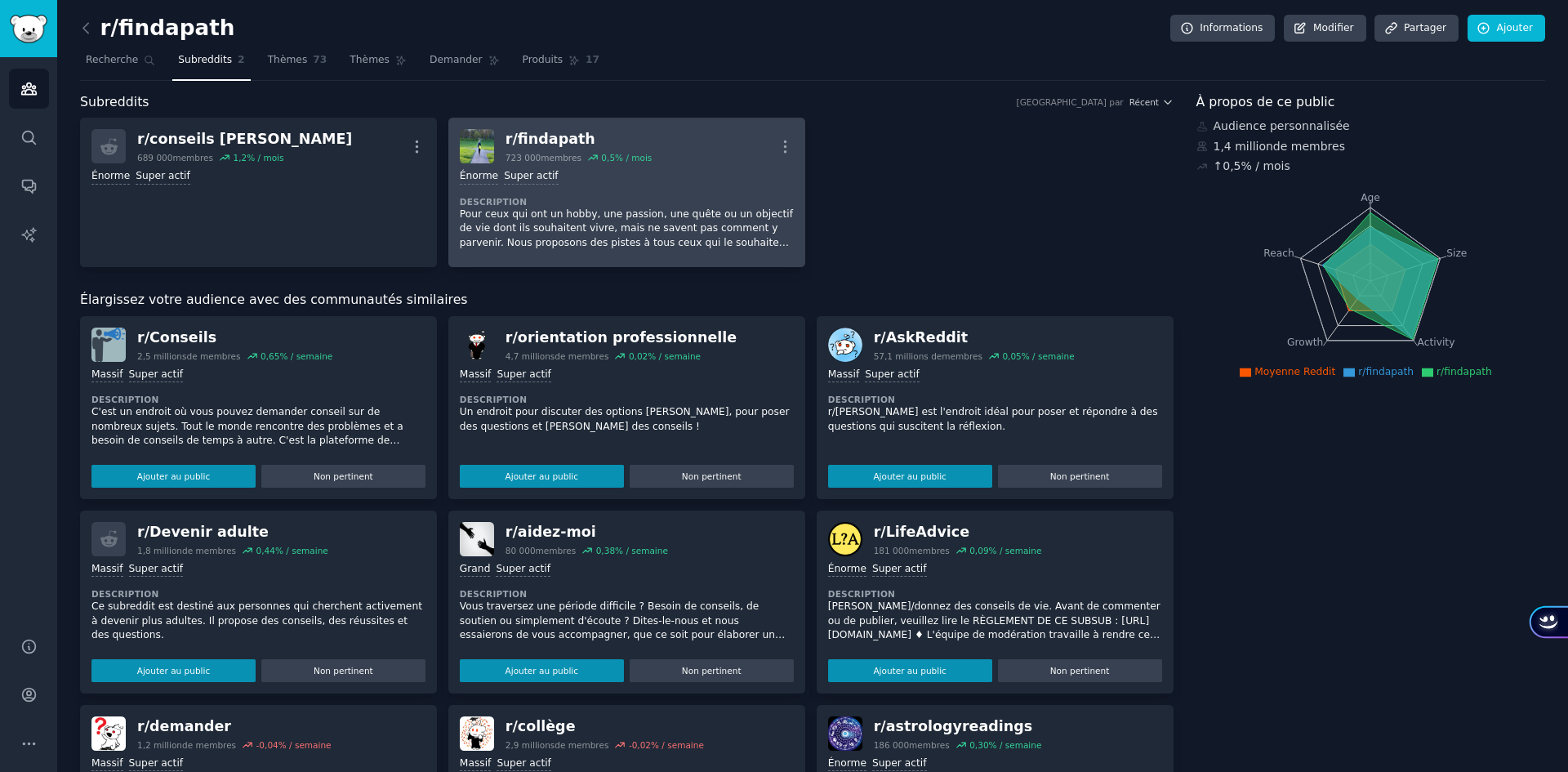
click at [584, 170] on div ">= 95th percentile for submissions / day Énorme Super actif" at bounding box center [627, 177] width 334 height 15
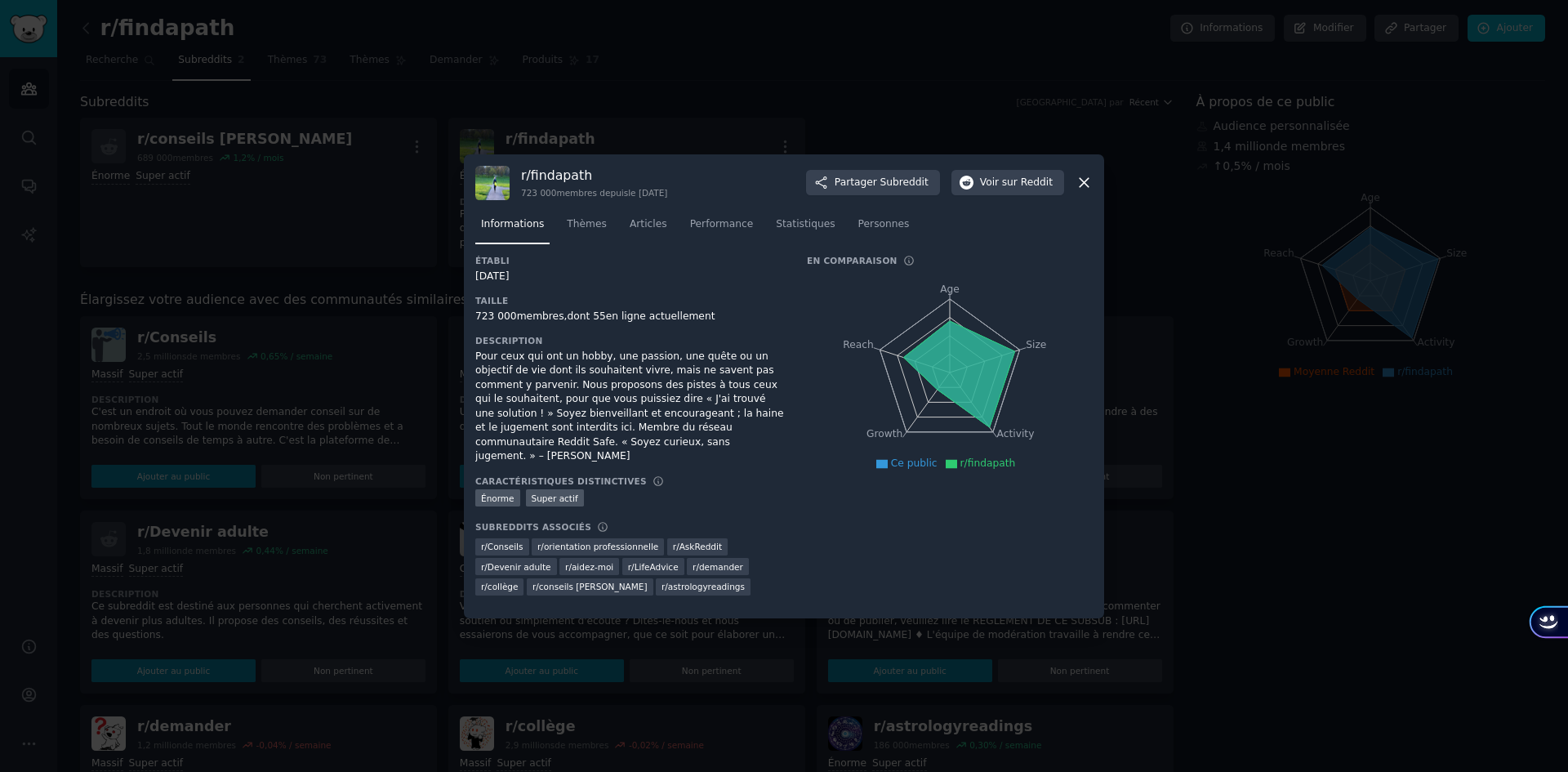
drag, startPoint x: 1088, startPoint y: 186, endPoint x: 1066, endPoint y: 187, distance: 22.0
click at [1086, 187] on icon at bounding box center [1084, 182] width 9 height 9
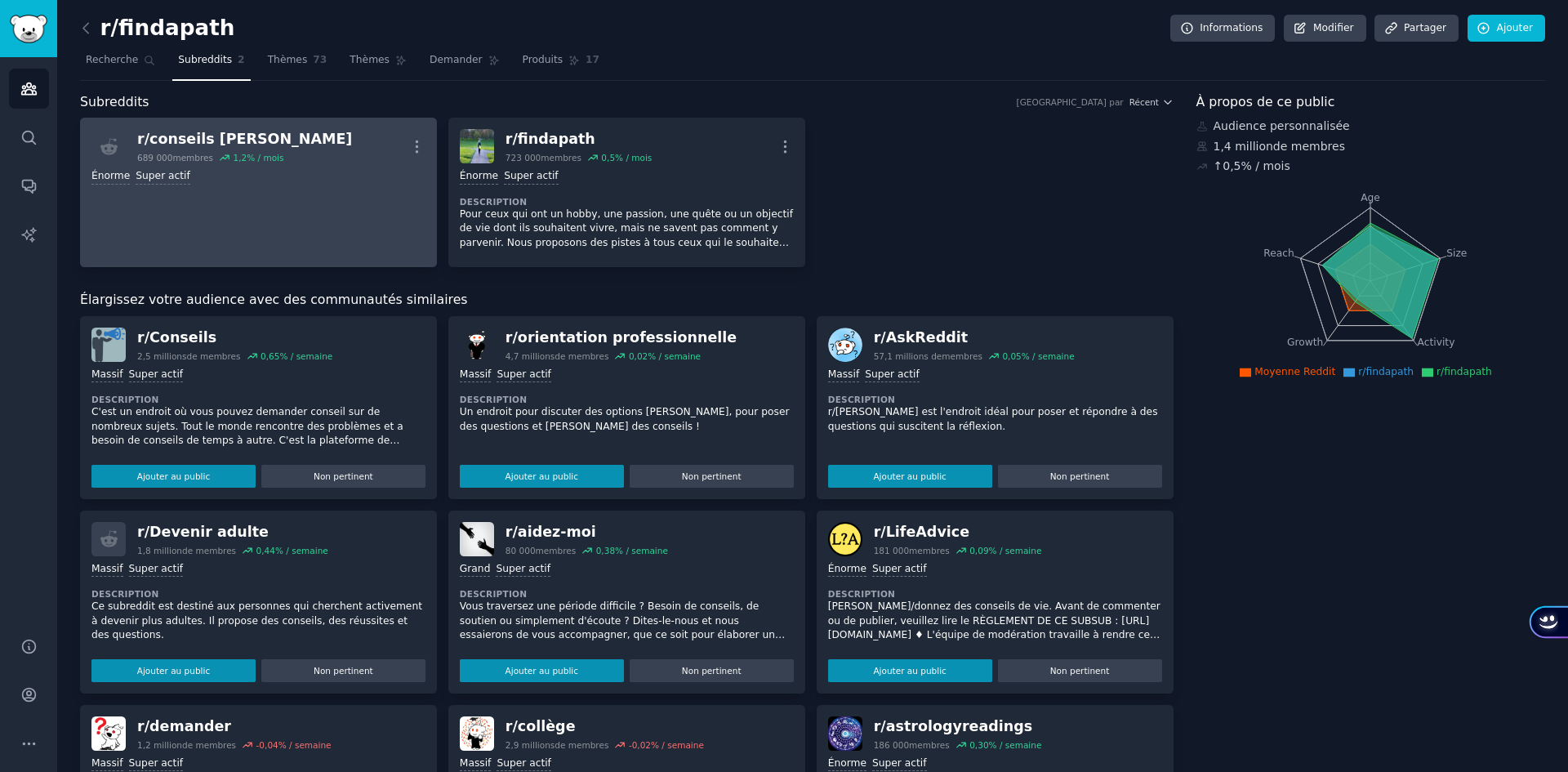
click at [209, 159] on div "689 000 membres 1,2 % / mois" at bounding box center [244, 157] width 215 height 11
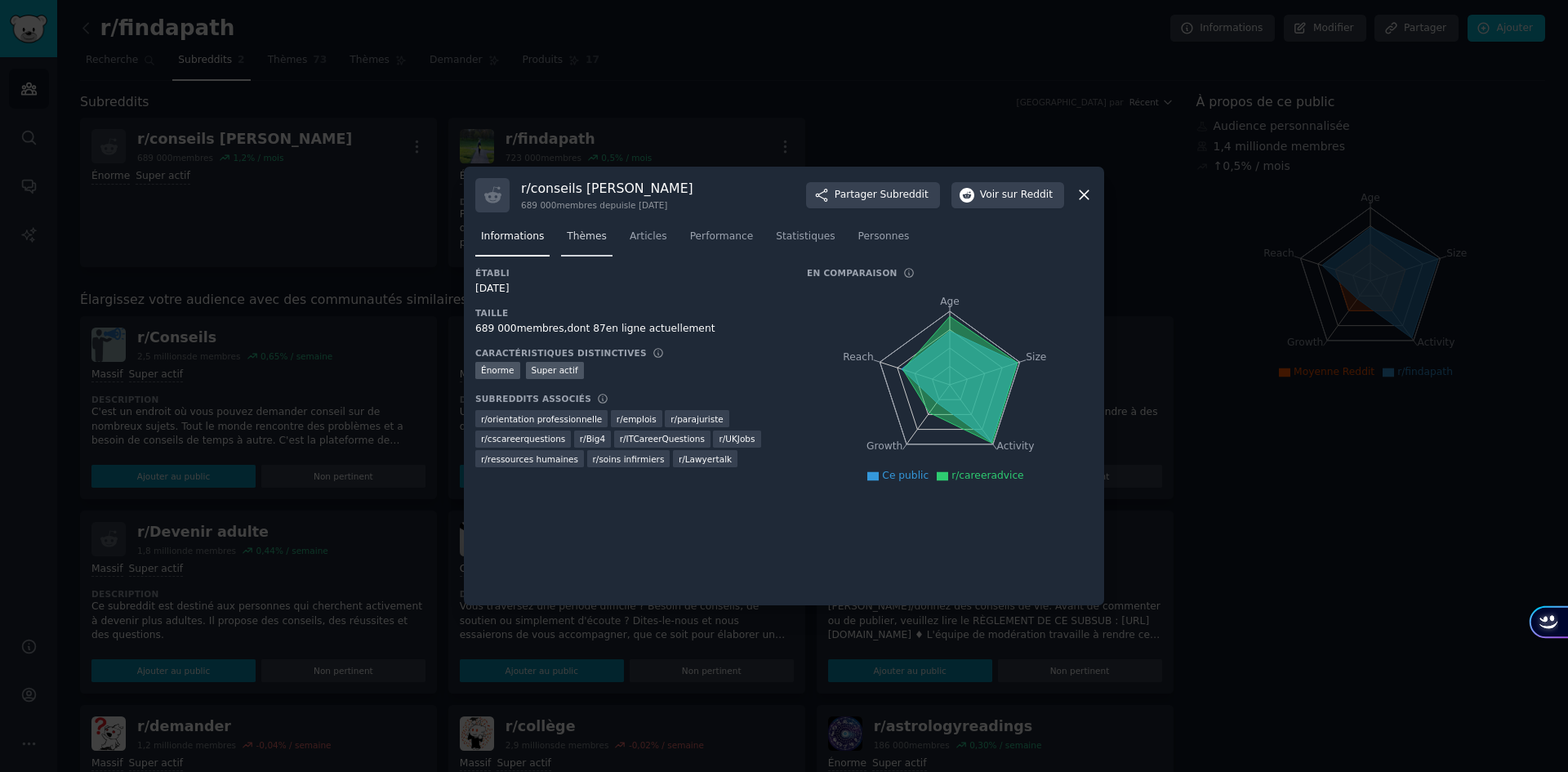
click at [587, 230] on font "Thèmes" at bounding box center [587, 235] width 40 height 11
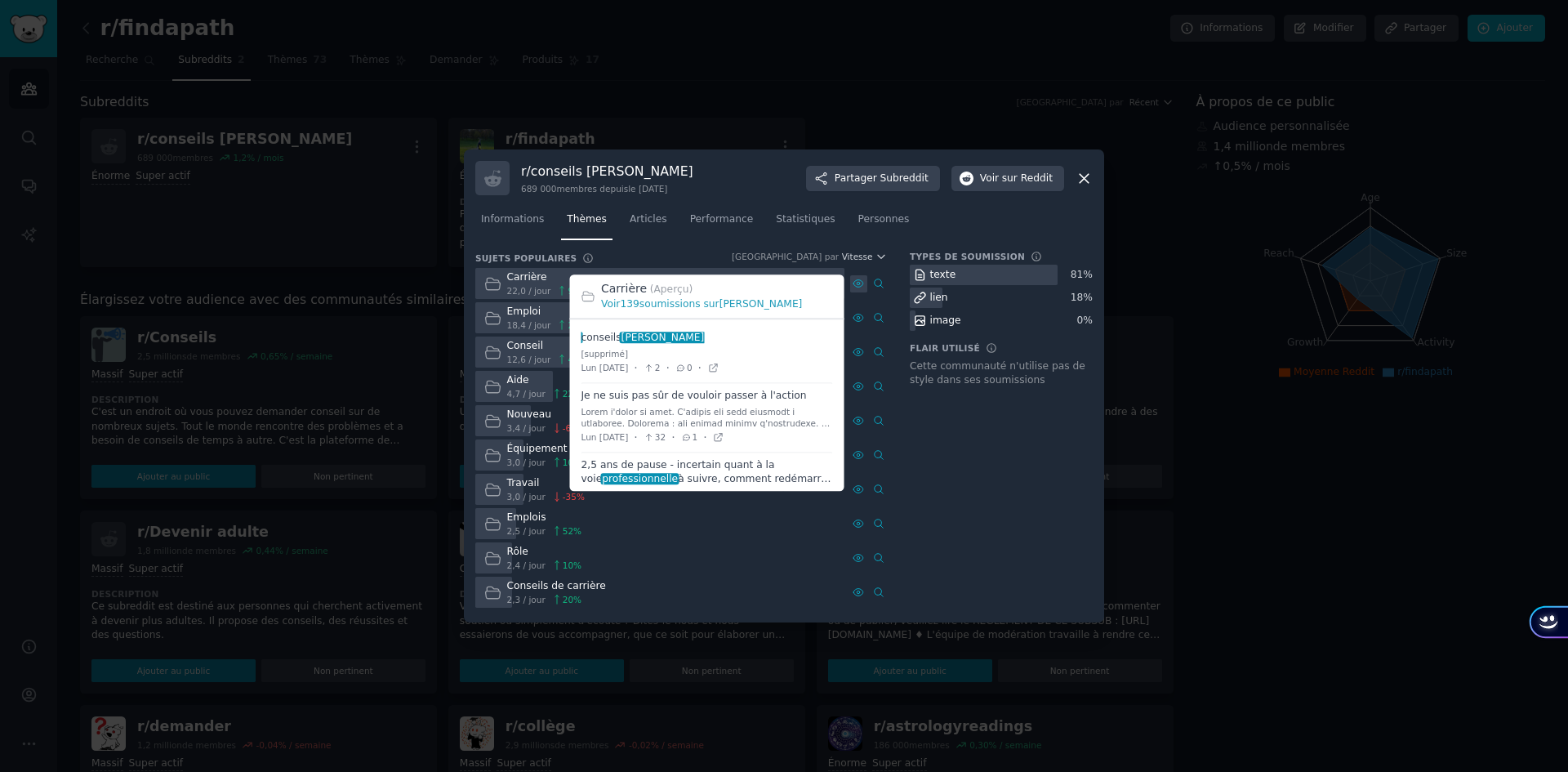
click at [858, 280] on icon at bounding box center [858, 283] width 9 height 8
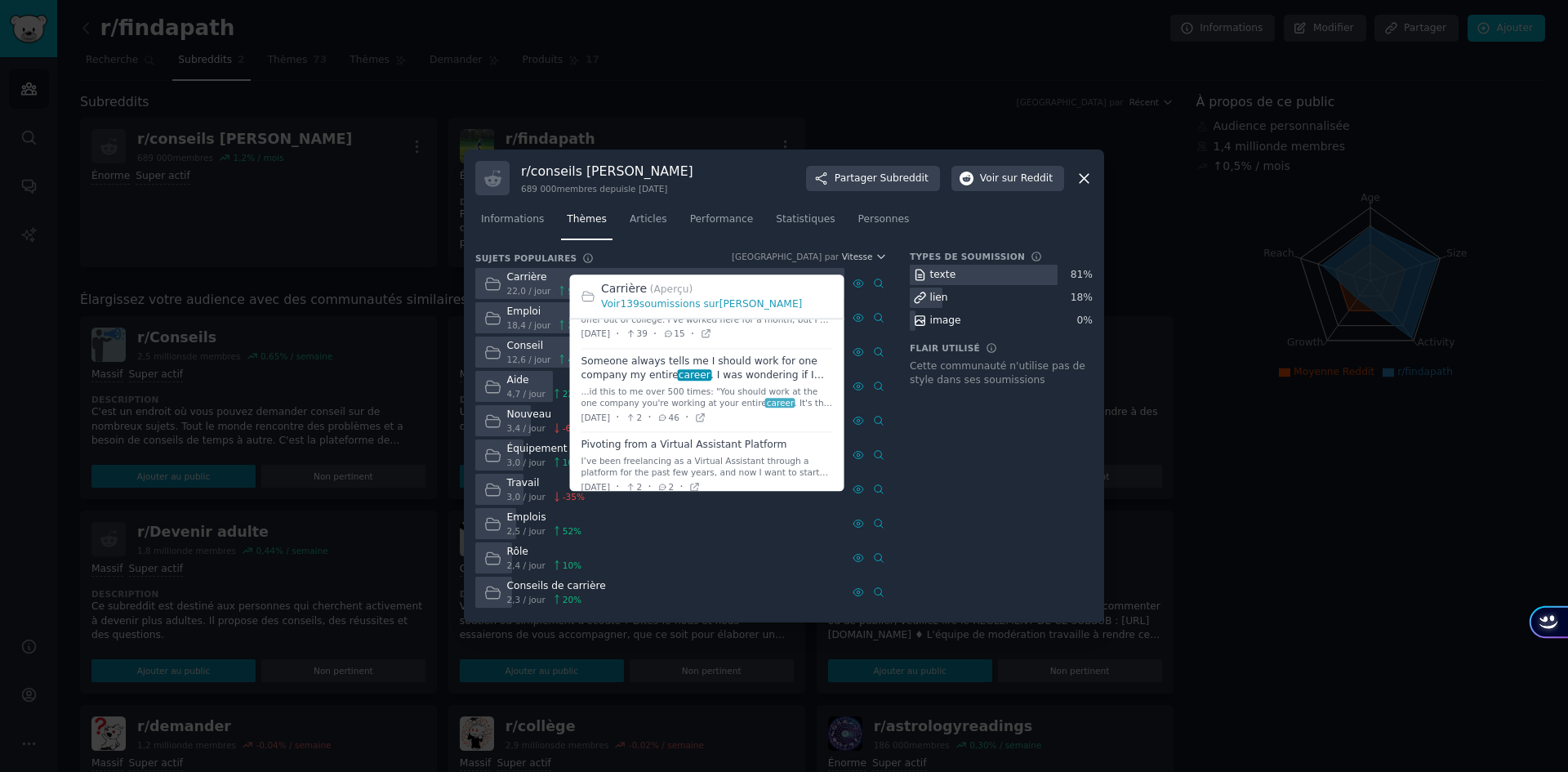
scroll to position [654, 0]
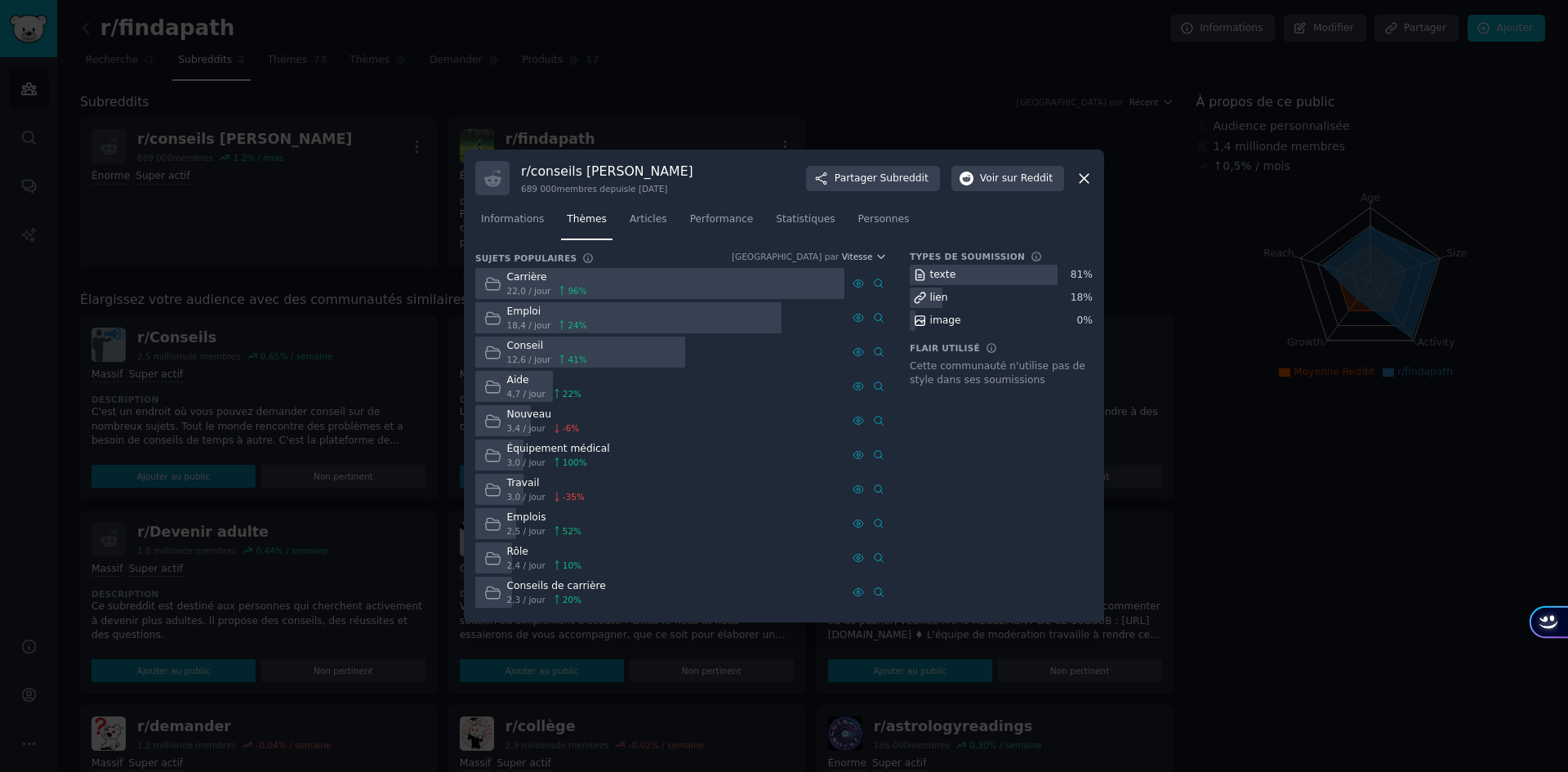
click at [321, 151] on div at bounding box center [784, 386] width 1568 height 772
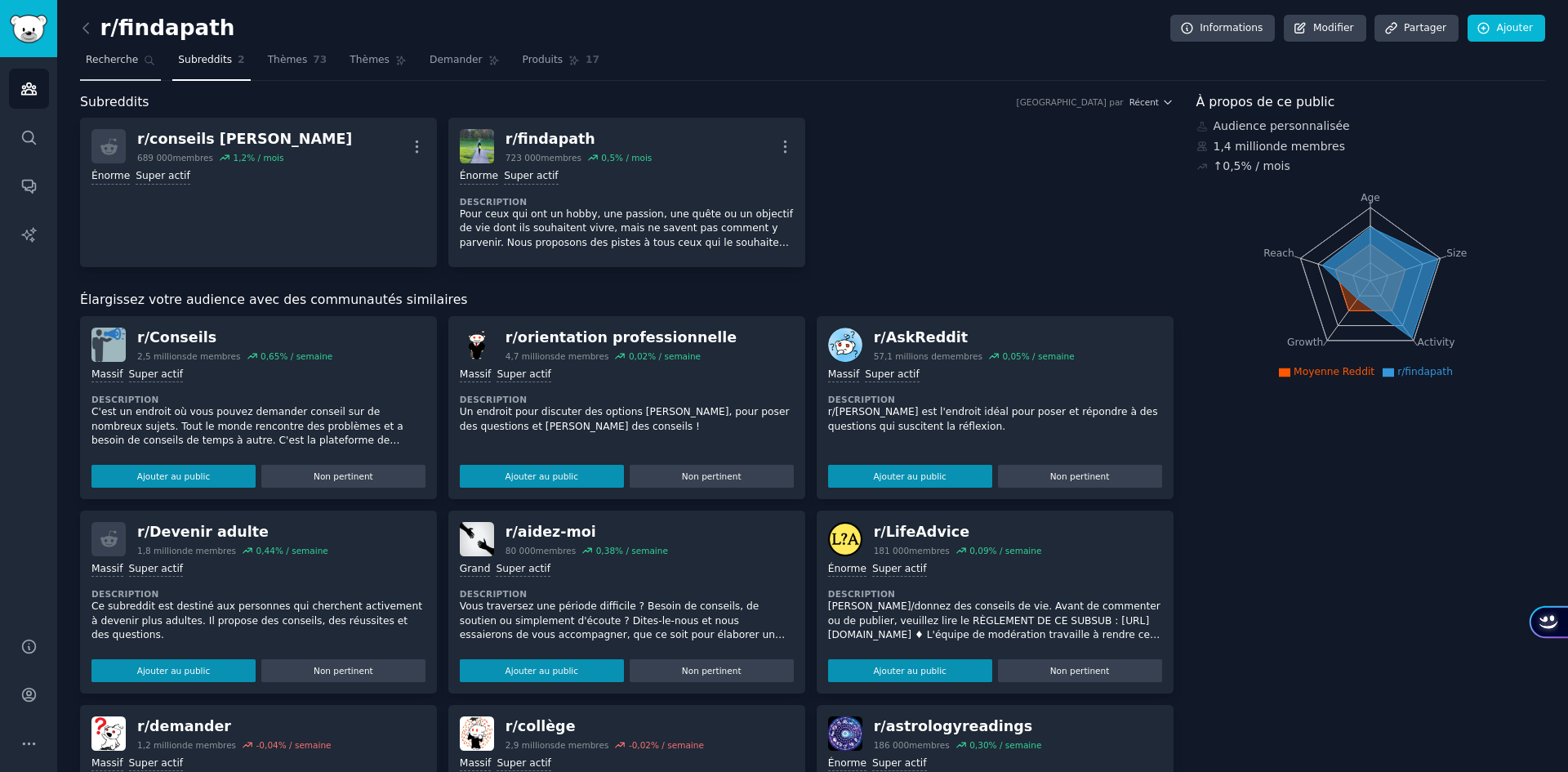
click at [117, 59] on font "Recherche" at bounding box center [111, 59] width 52 height 11
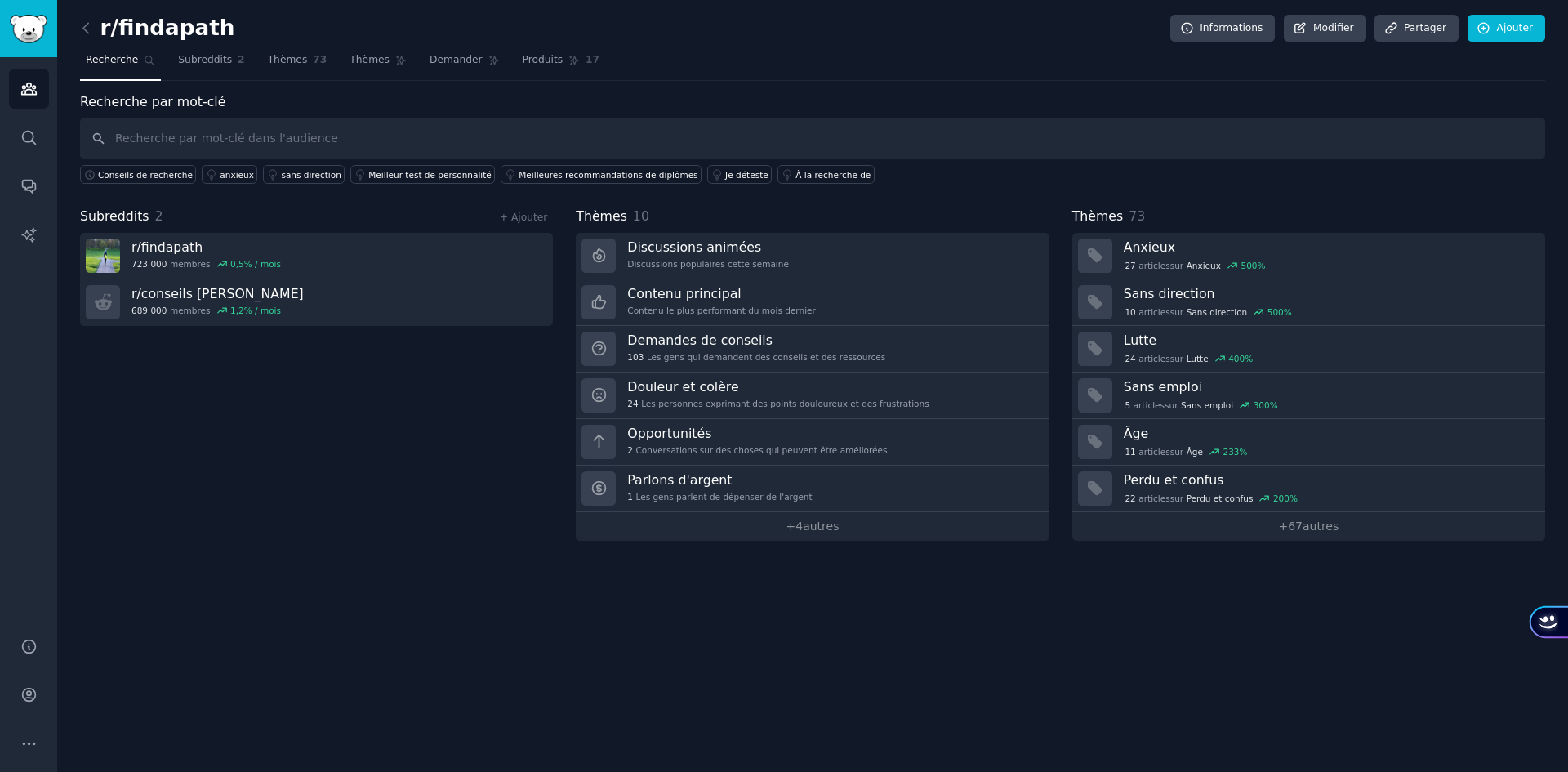
click at [251, 145] on input "text" at bounding box center [813, 138] width 1465 height 42
type input "r/findapath"
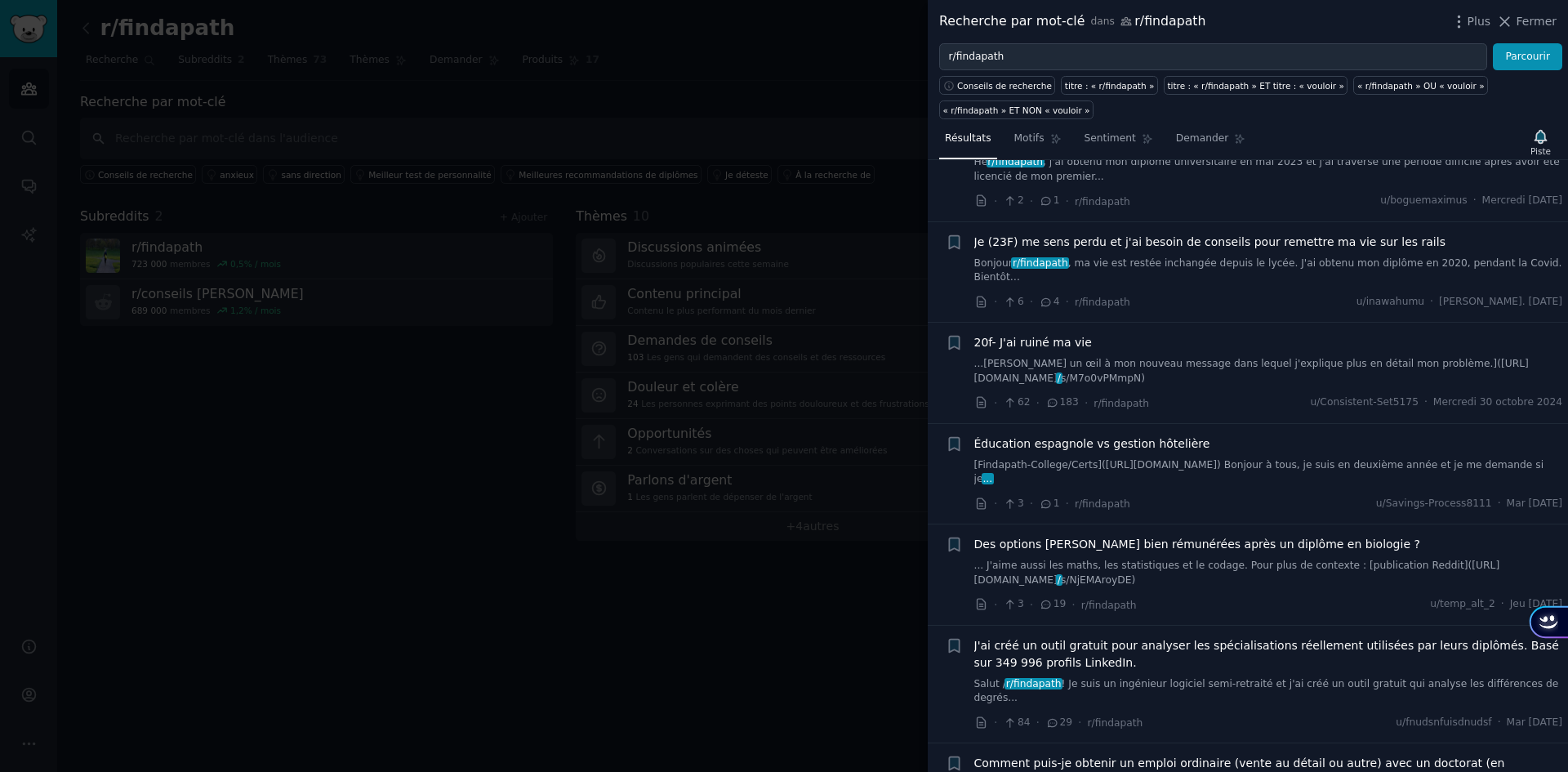
scroll to position [2124, 0]
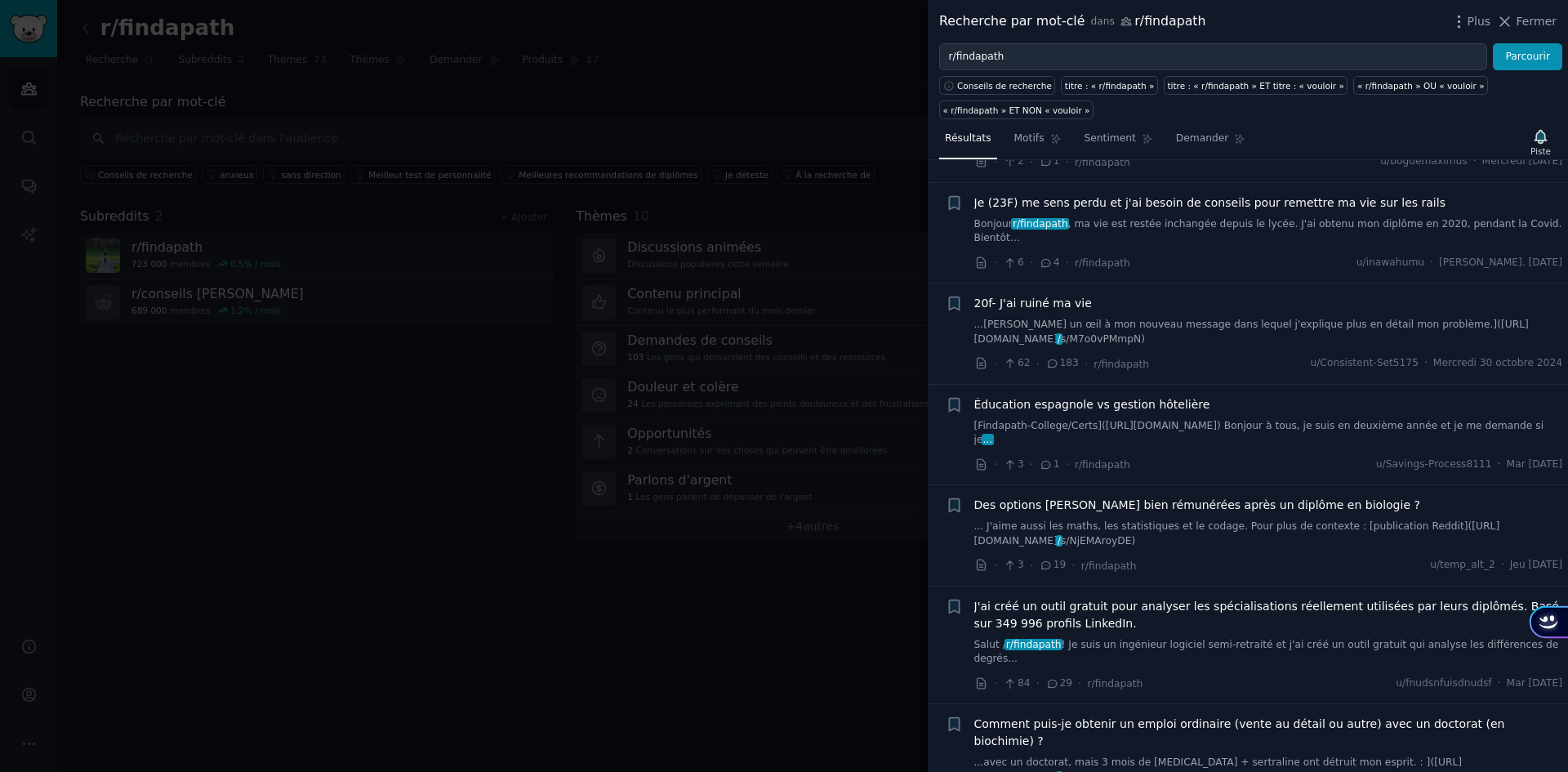
click at [849, 57] on div at bounding box center [784, 386] width 1568 height 772
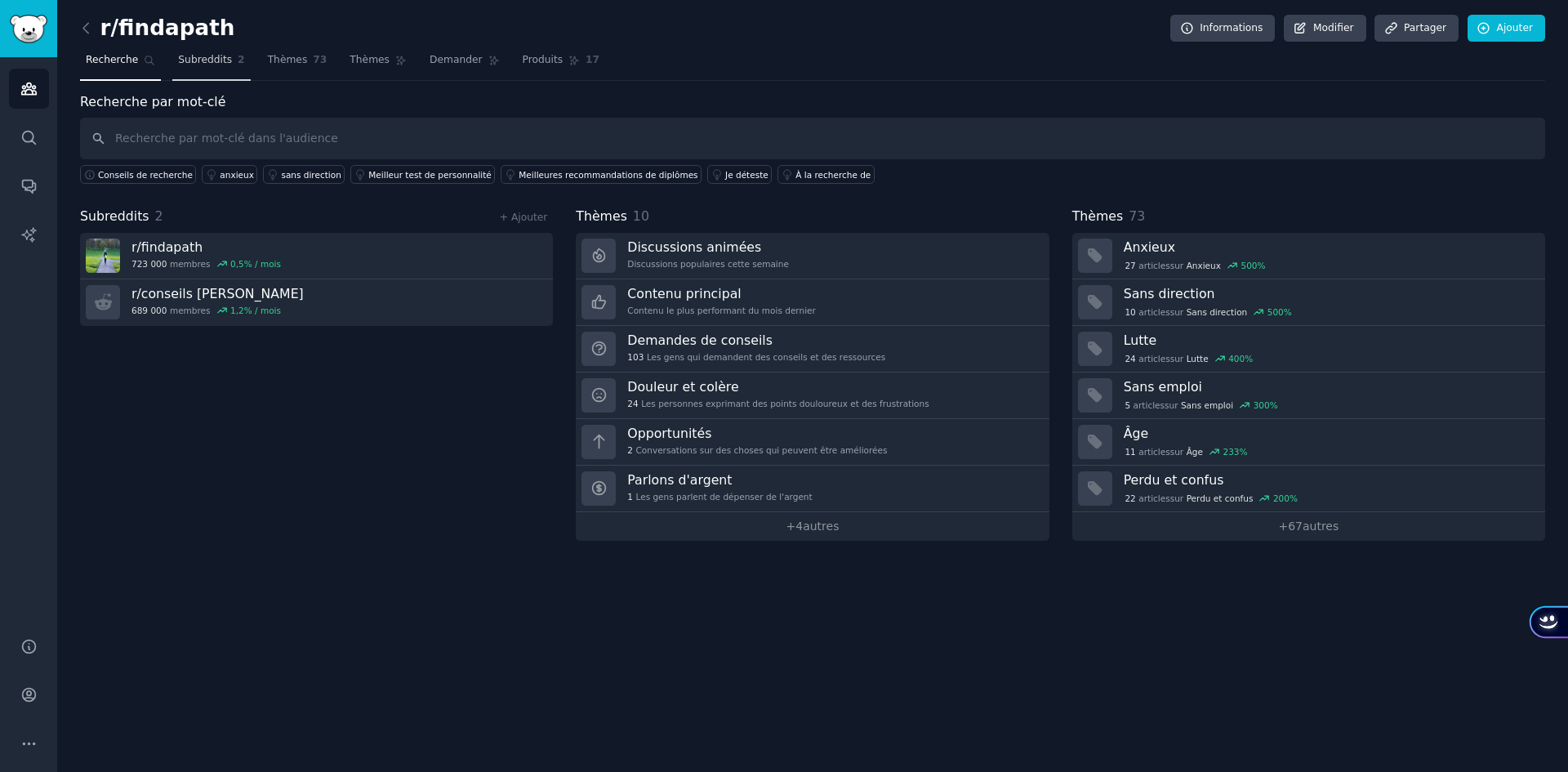
click at [204, 55] on font "Subreddits" at bounding box center [204, 59] width 54 height 11
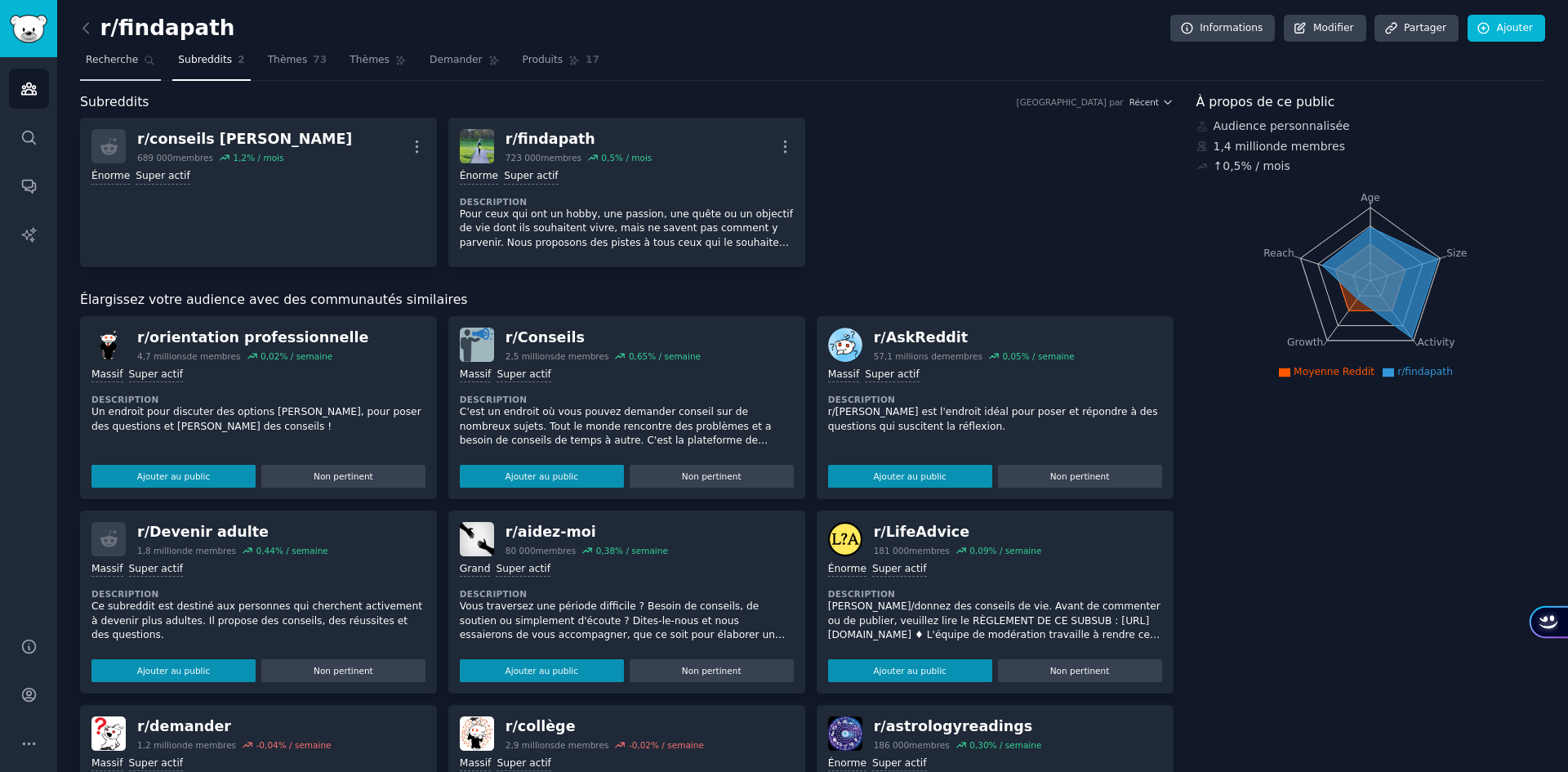
click at [121, 62] on font "Recherche" at bounding box center [111, 59] width 52 height 11
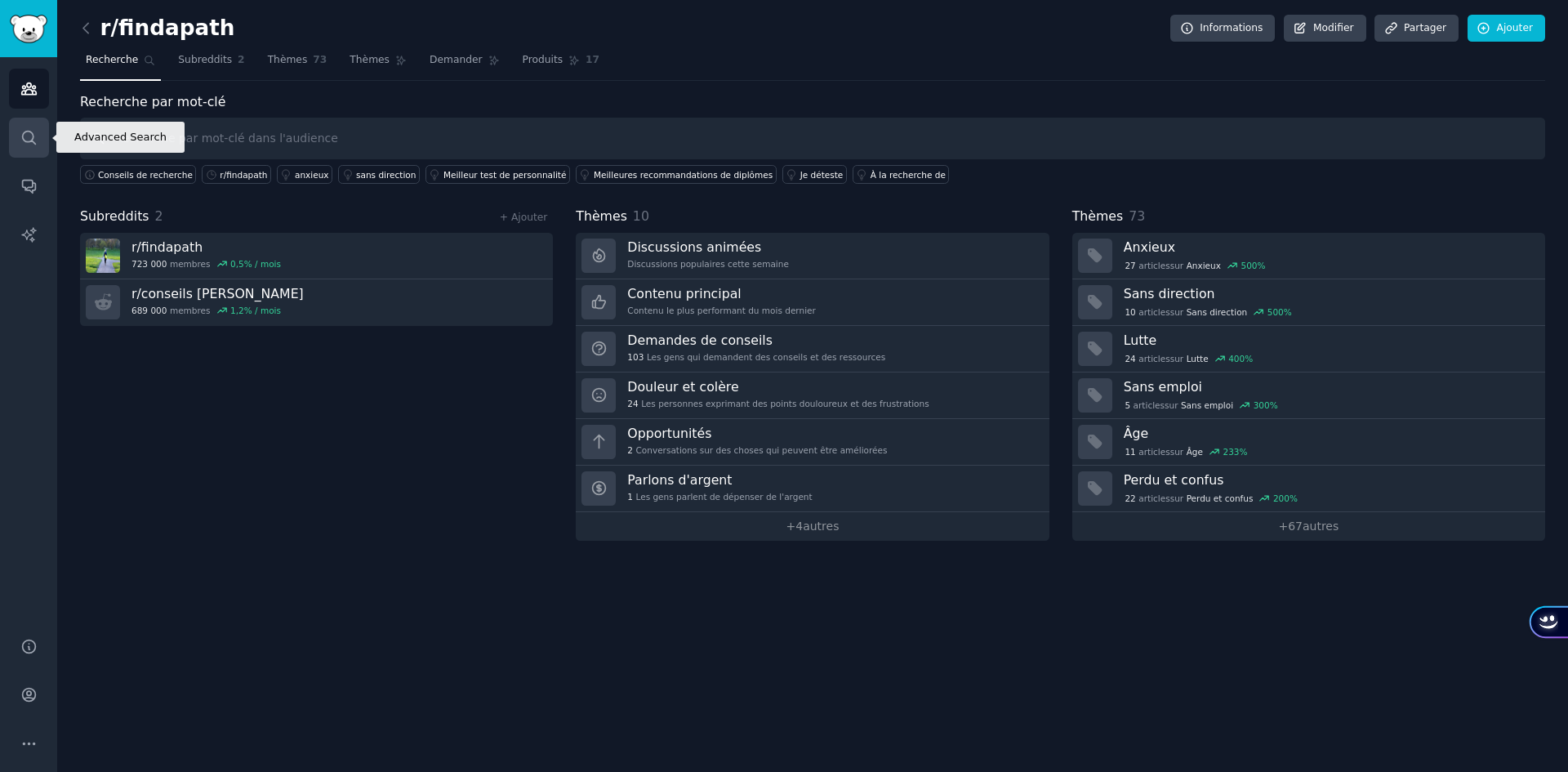
click at [21, 146] on link "Recherche" at bounding box center [29, 137] width 40 height 40
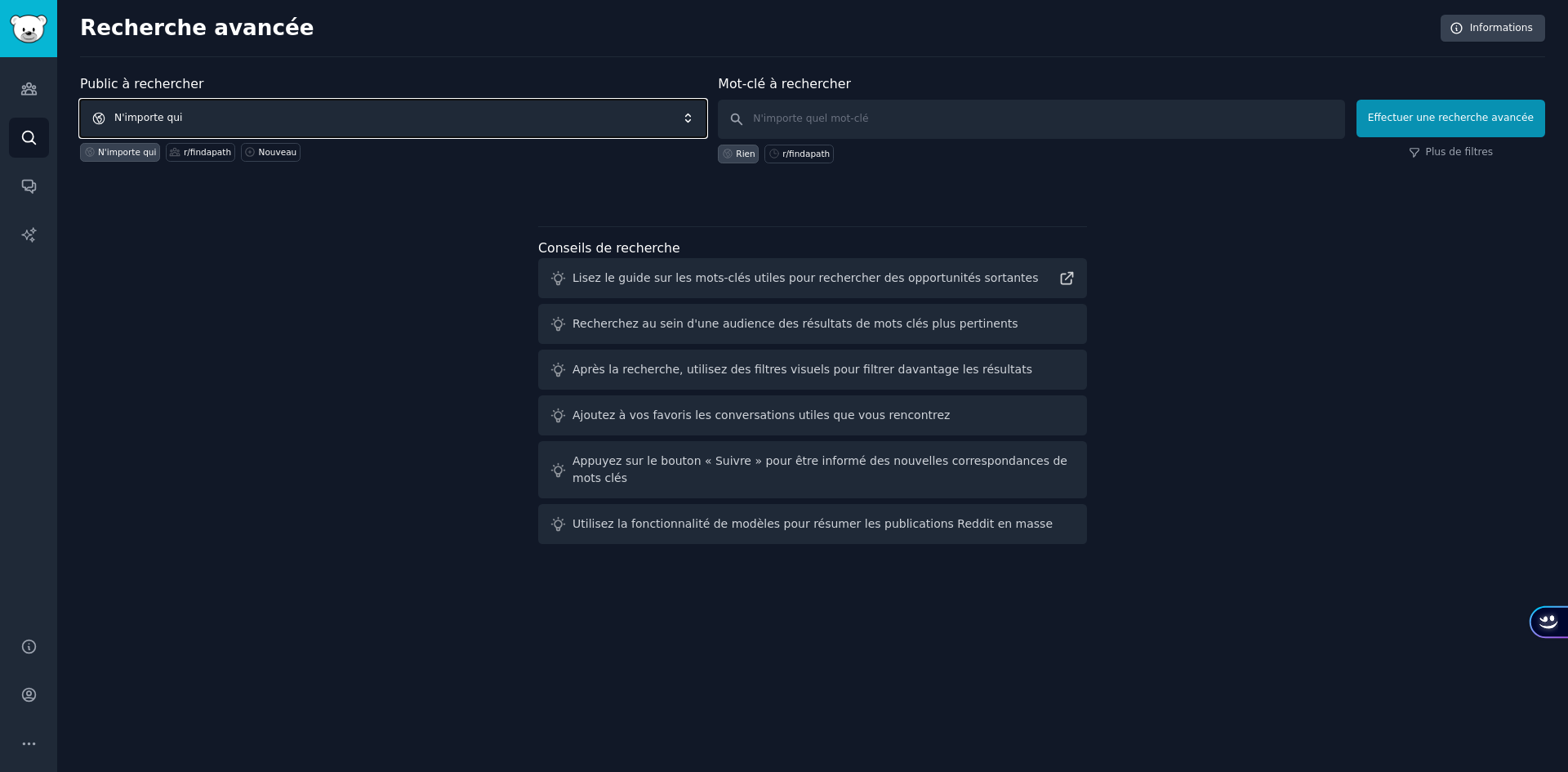
click at [401, 116] on span "N'importe qui" at bounding box center [393, 118] width 626 height 38
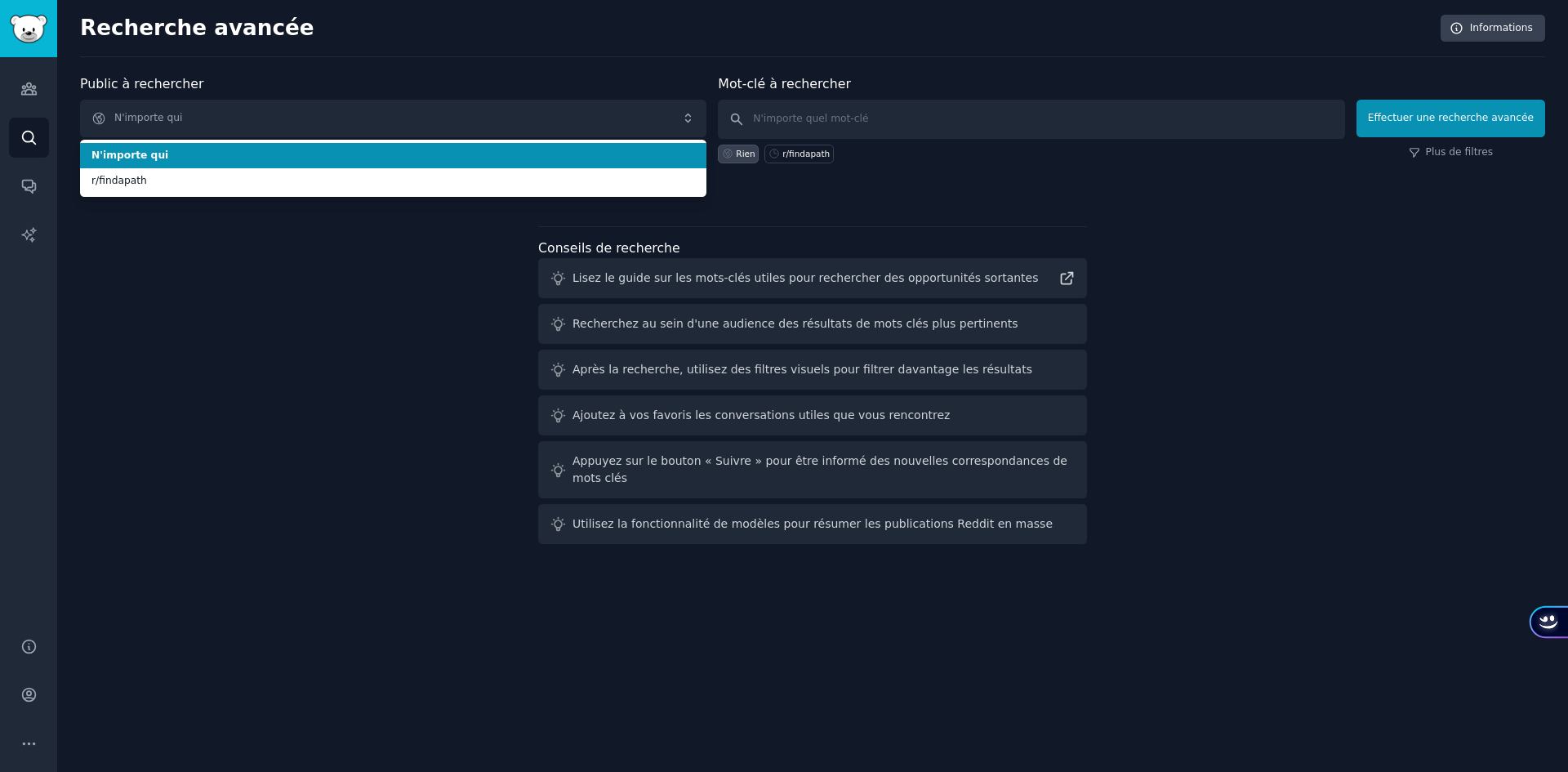
click at [490, 60] on div "Recherche avancée Informations Public à rechercher N'importe qui N'importe qui …" at bounding box center [813, 386] width 1511 height 772
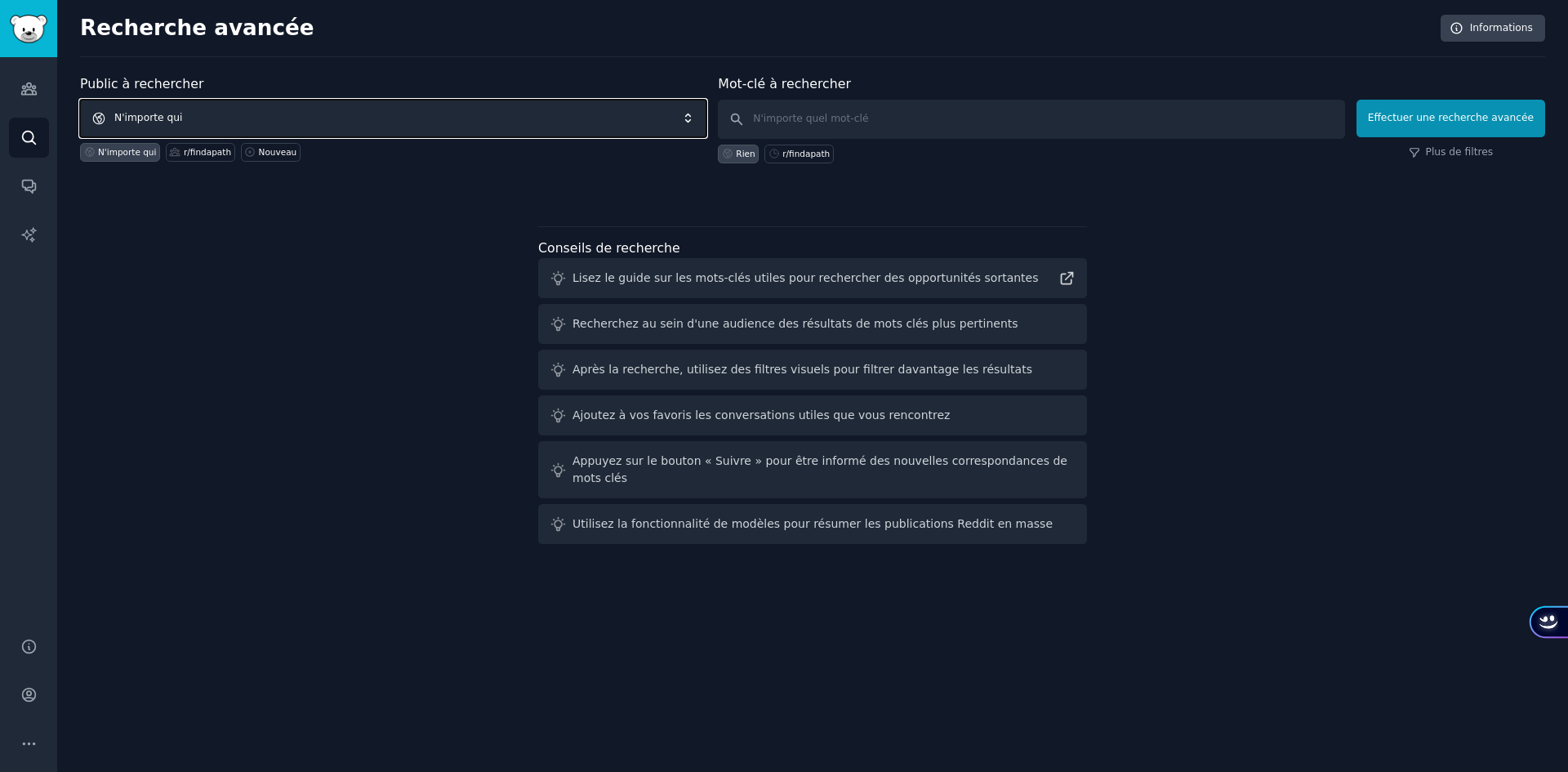
click at [410, 117] on span "N'importe qui" at bounding box center [393, 118] width 626 height 38
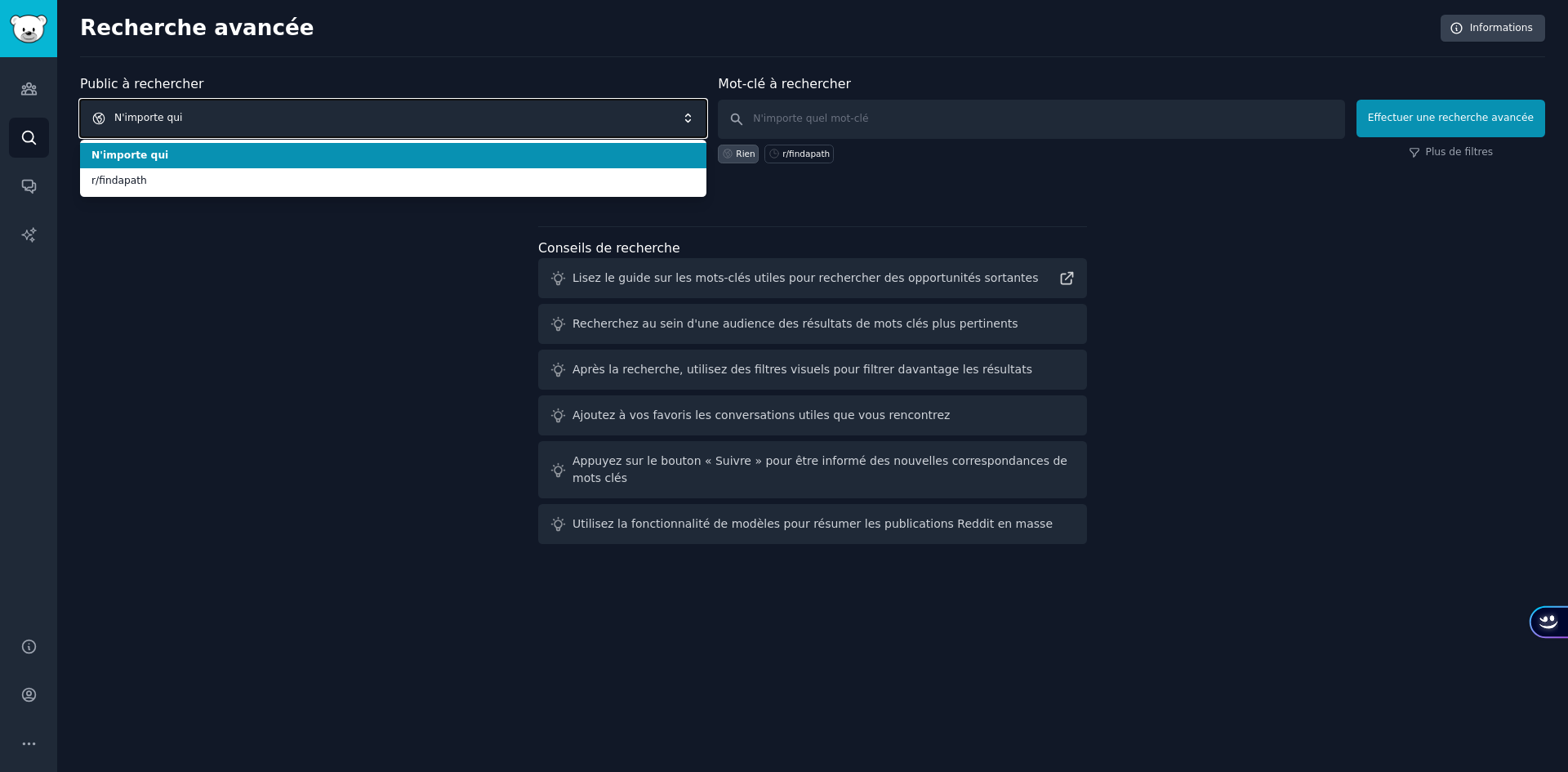
click at [230, 106] on span "N'importe qui" at bounding box center [393, 118] width 626 height 38
click at [225, 107] on span "N'importe qui" at bounding box center [393, 118] width 626 height 38
drag, startPoint x: 225, startPoint y: 107, endPoint x: 186, endPoint y: 116, distance: 40.0
click at [223, 108] on span "N'importe qui" at bounding box center [393, 118] width 626 height 38
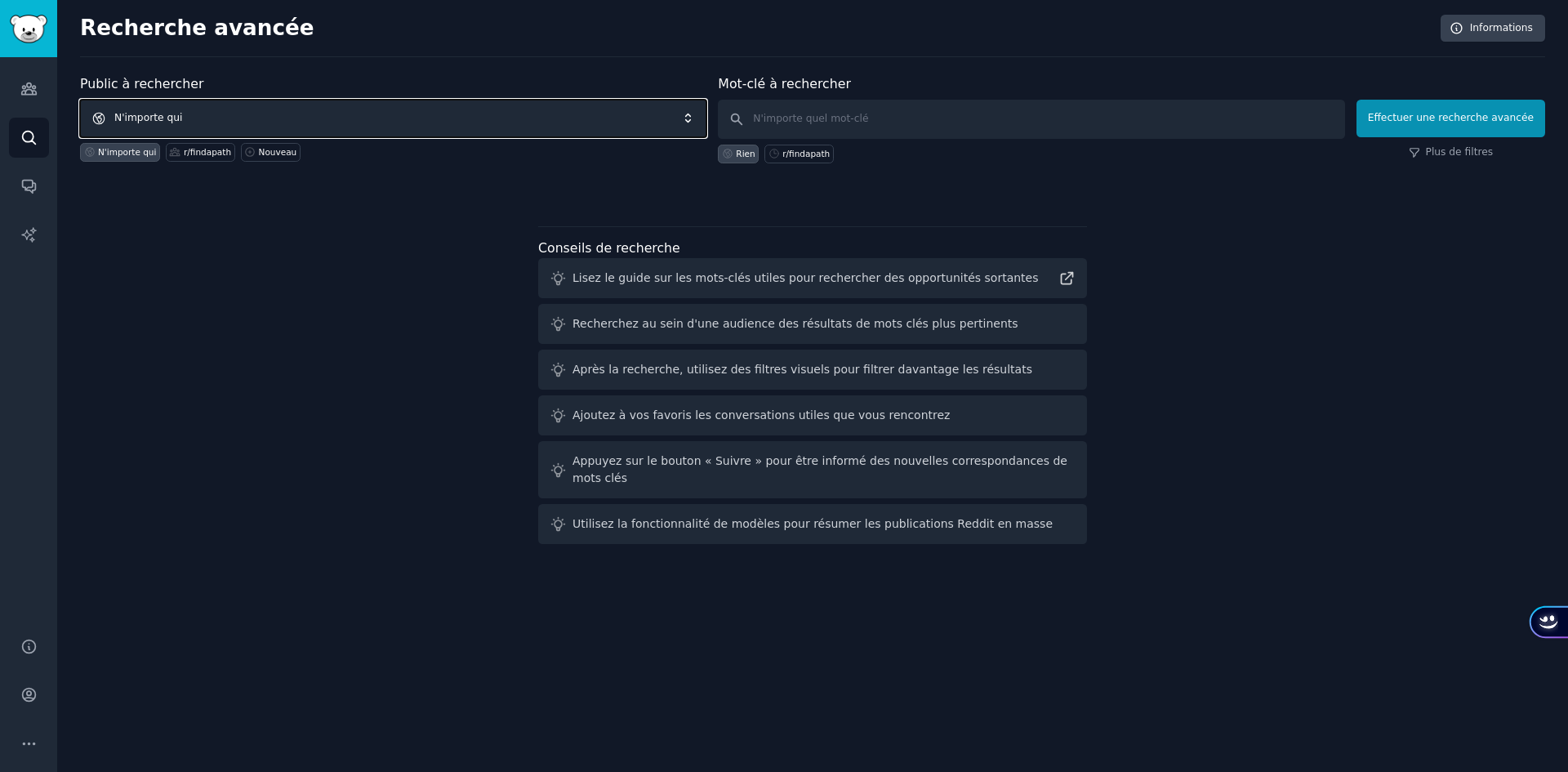
click at [145, 122] on font "N'importe qui" at bounding box center [148, 117] width 68 height 11
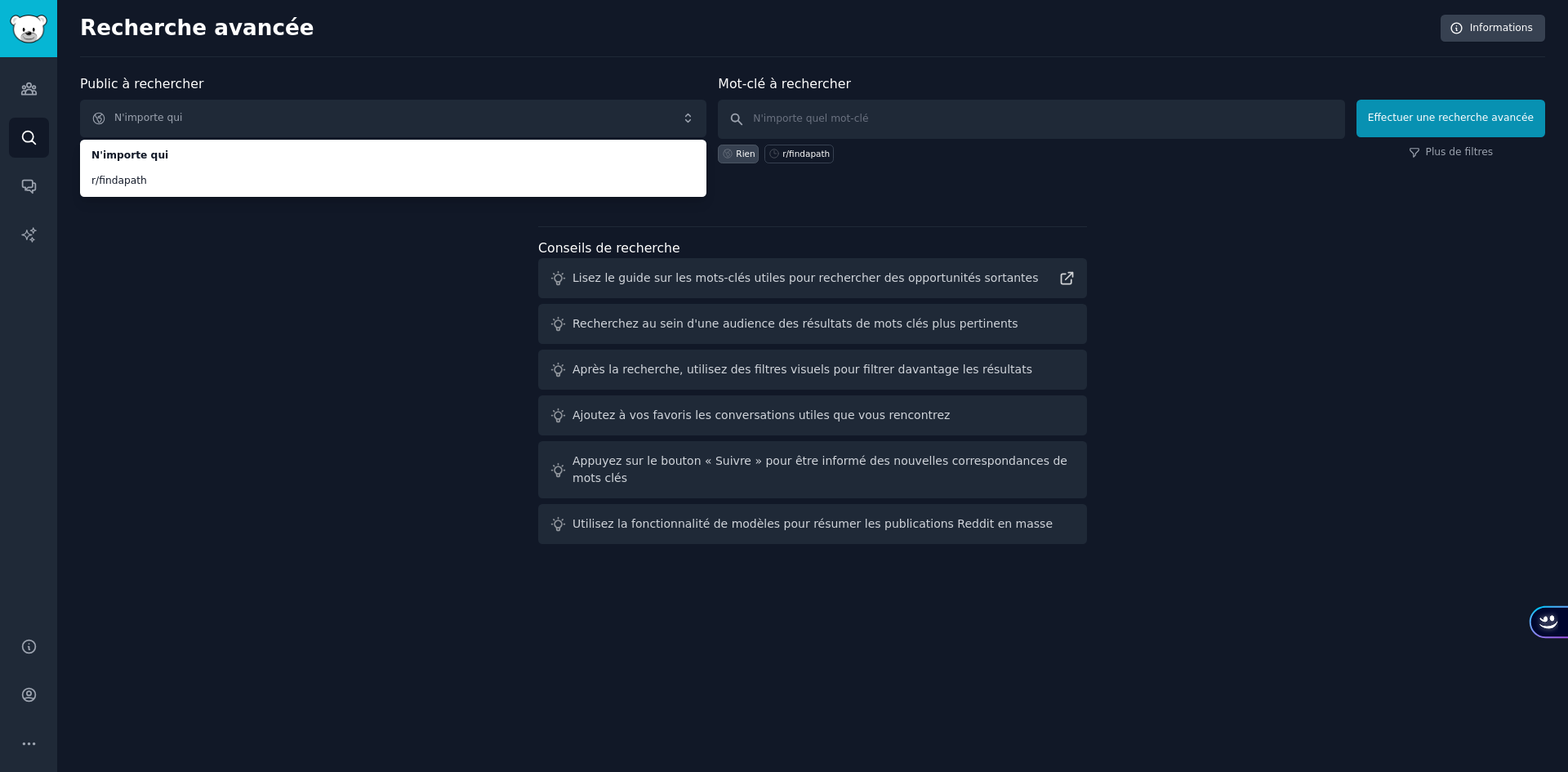
drag, startPoint x: 83, startPoint y: 446, endPoint x: 84, endPoint y: 409, distance: 37.0
click at [86, 436] on div "Public à rechercher N'importe qui N'importe qui r/findapath N'importe qui r/fin…" at bounding box center [813, 312] width 1465 height 477
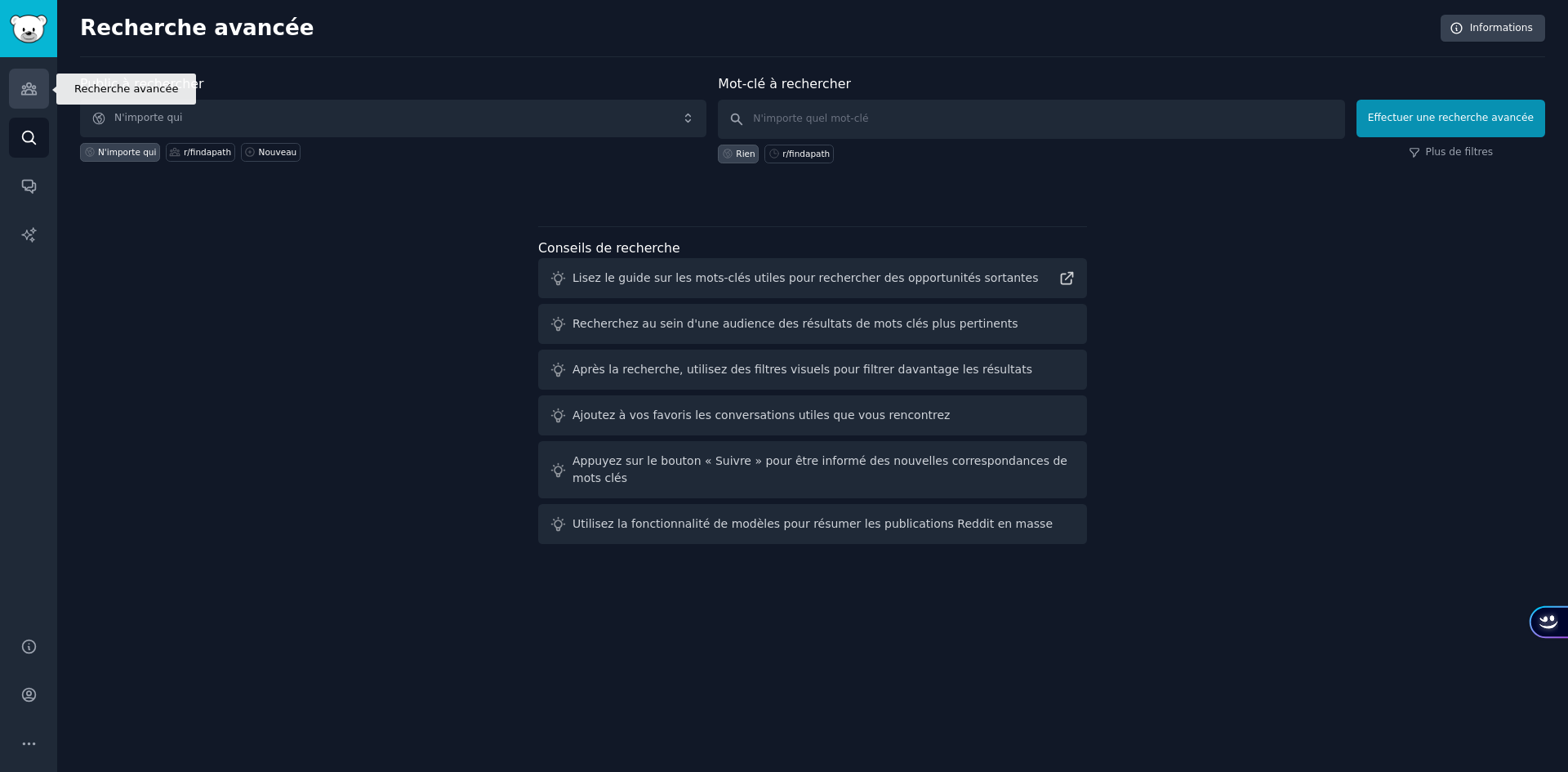
click at [28, 83] on icon "Barre latérale" at bounding box center [28, 88] width 15 height 11
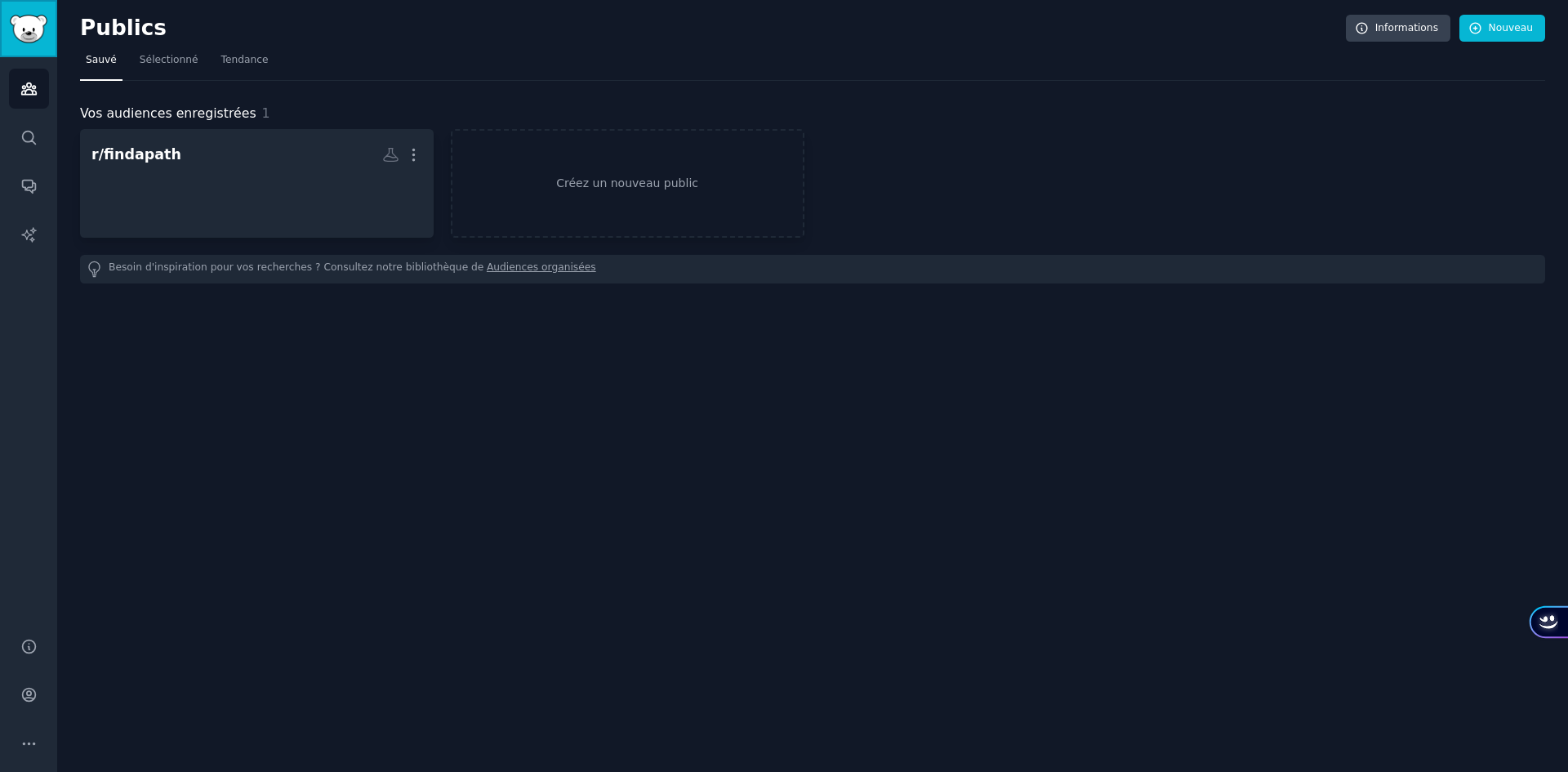
click at [28, 51] on link "Barre latérale" at bounding box center [28, 28] width 57 height 57
click at [30, 99] on link "Publics" at bounding box center [29, 88] width 40 height 40
